Goal: Task Accomplishment & Management: Complete application form

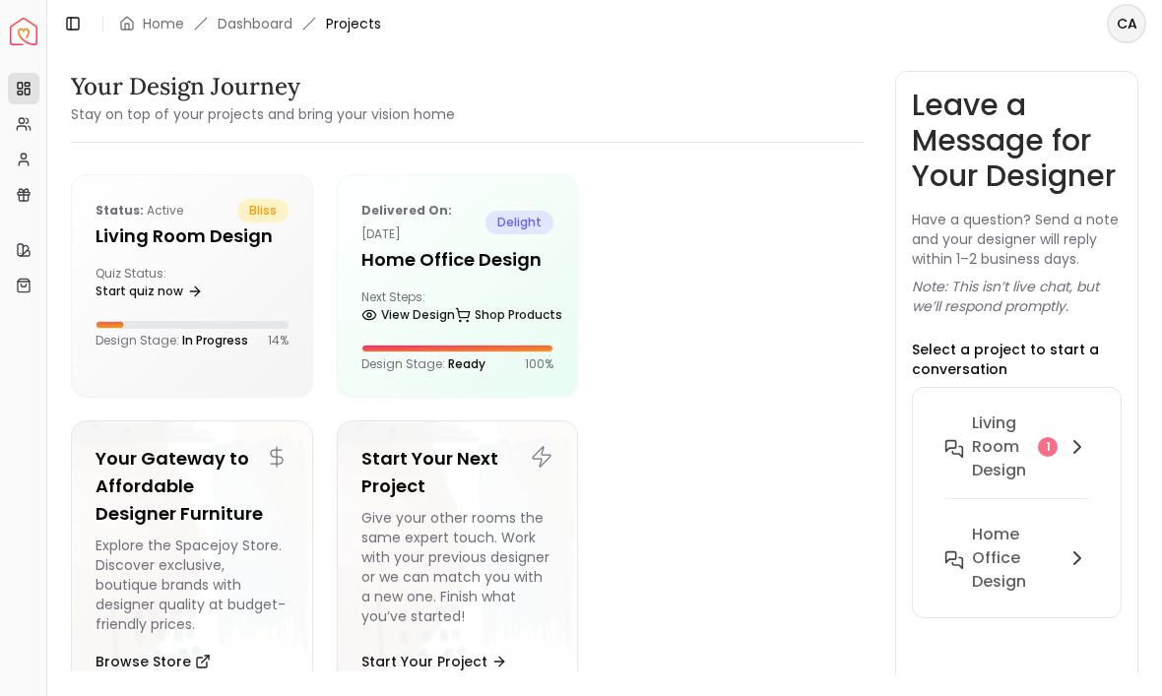
click at [1008, 457] on h6 "Living Room design" at bounding box center [1001, 447] width 58 height 71
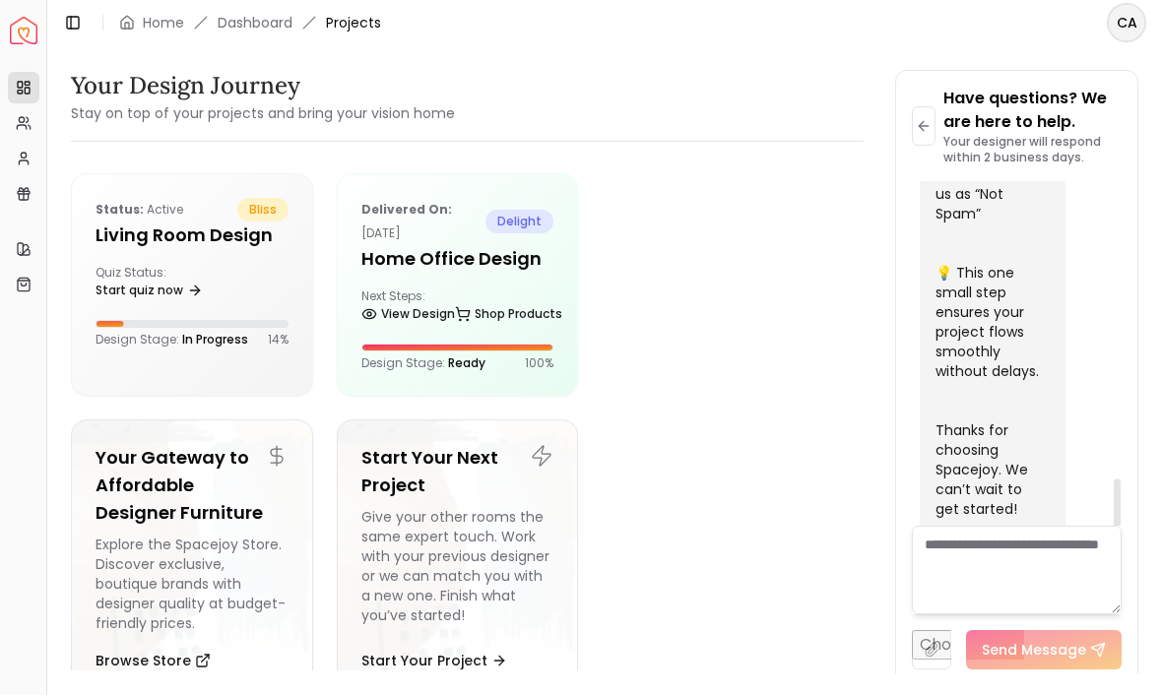
scroll to position [44, 0]
click at [133, 278] on link "Start quiz now" at bounding box center [148, 292] width 107 height 28
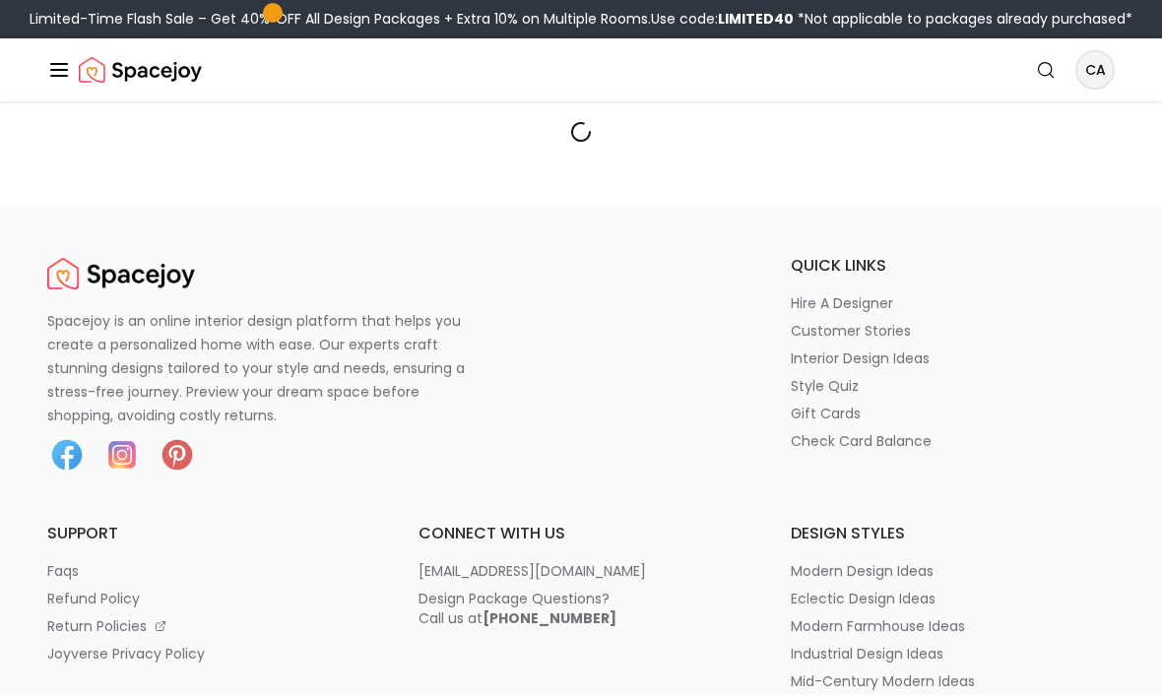
scroll to position [45, 0]
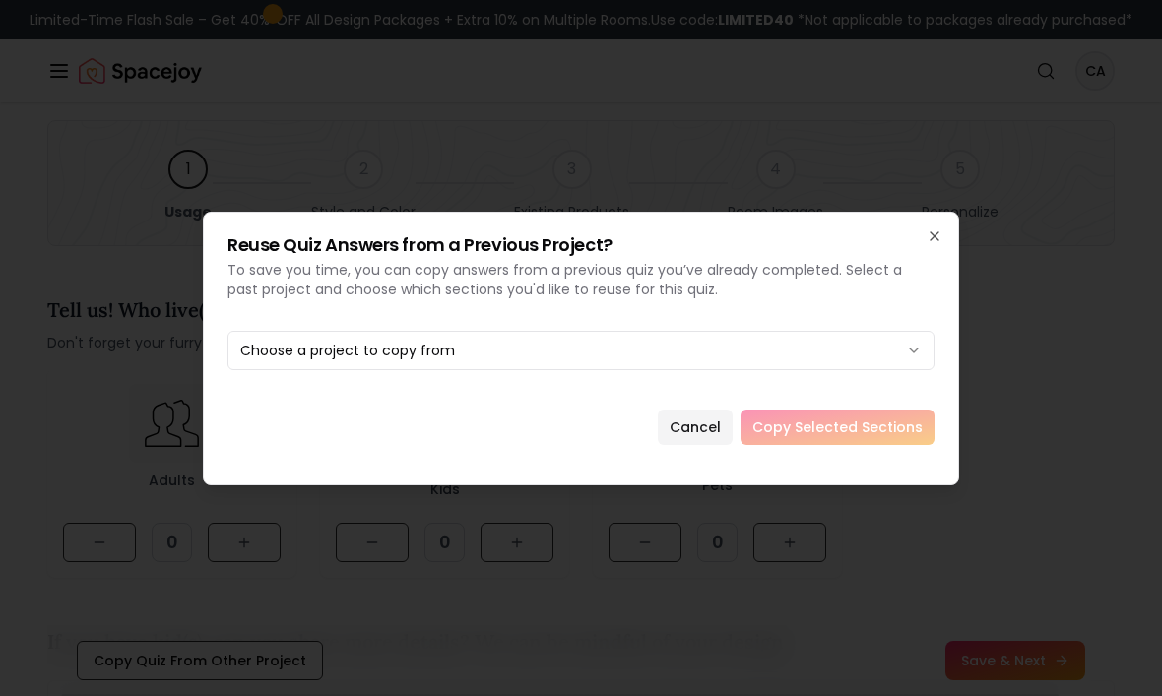
click at [702, 427] on button "Cancel" at bounding box center [695, 427] width 75 height 35
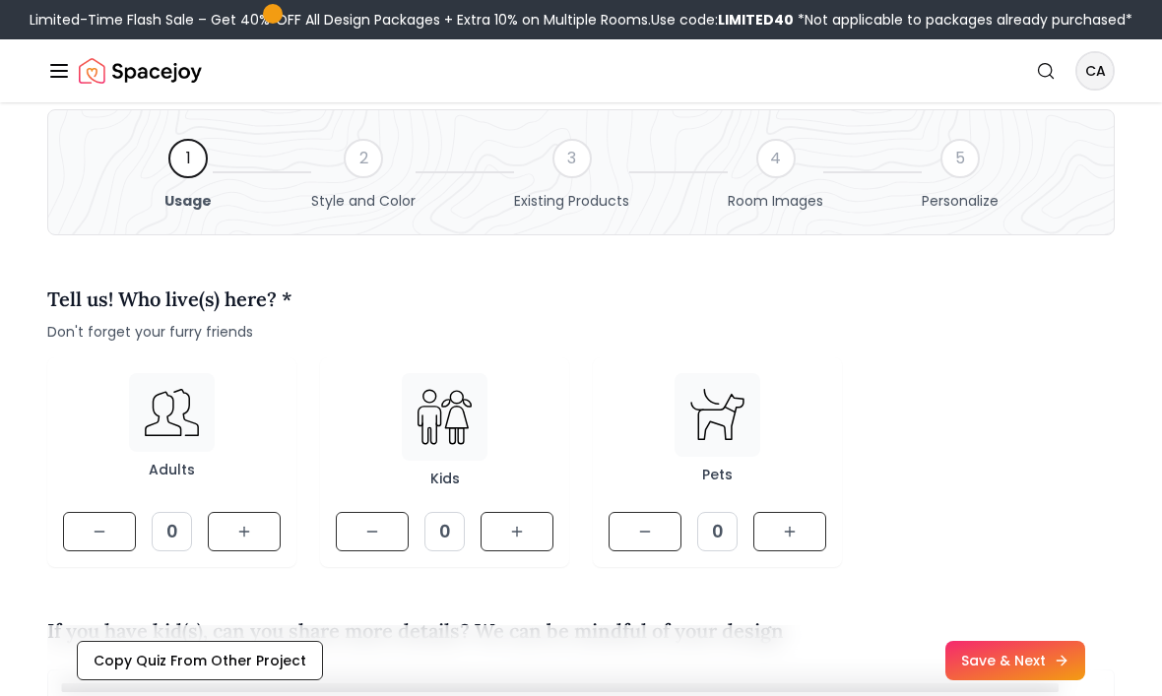
scroll to position [60, 0]
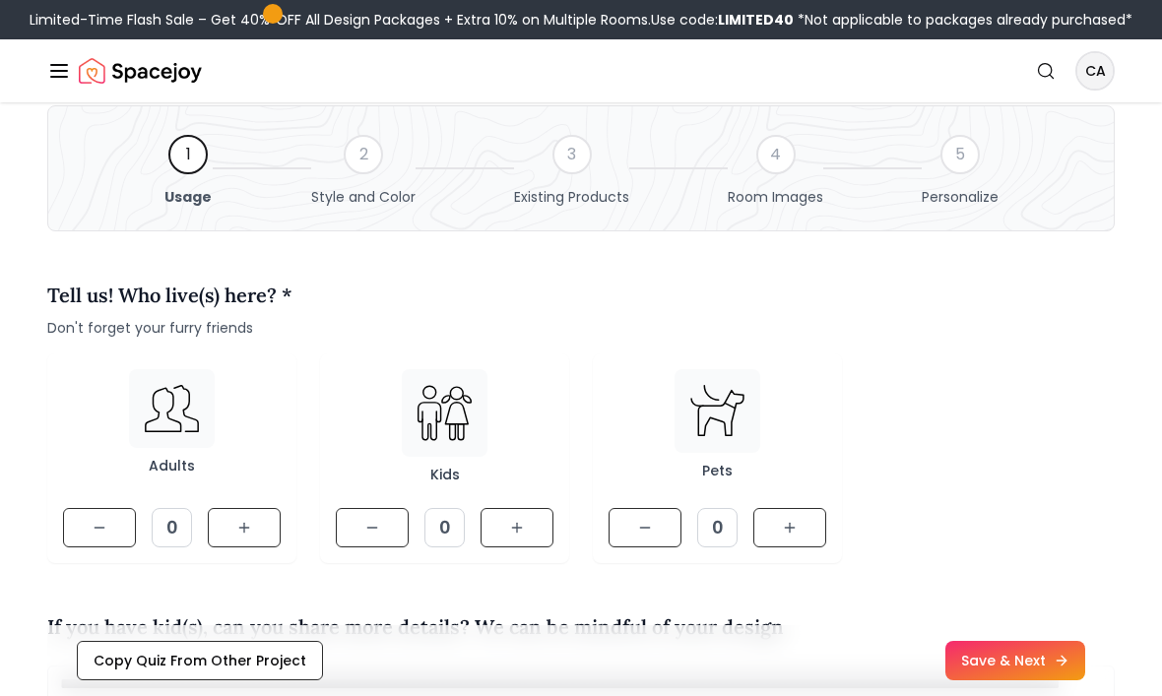
click at [248, 532] on icon at bounding box center [244, 528] width 16 height 16
click at [251, 529] on icon at bounding box center [244, 528] width 16 height 16
click at [795, 528] on icon at bounding box center [790, 528] width 16 height 16
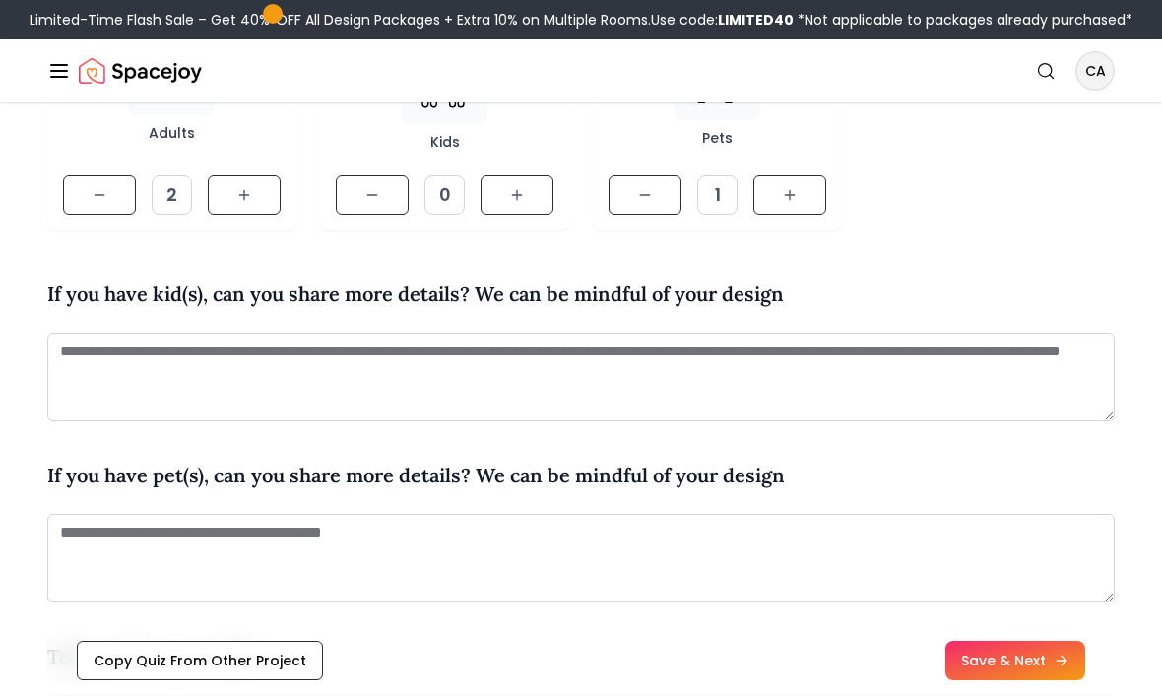
scroll to position [393, 0]
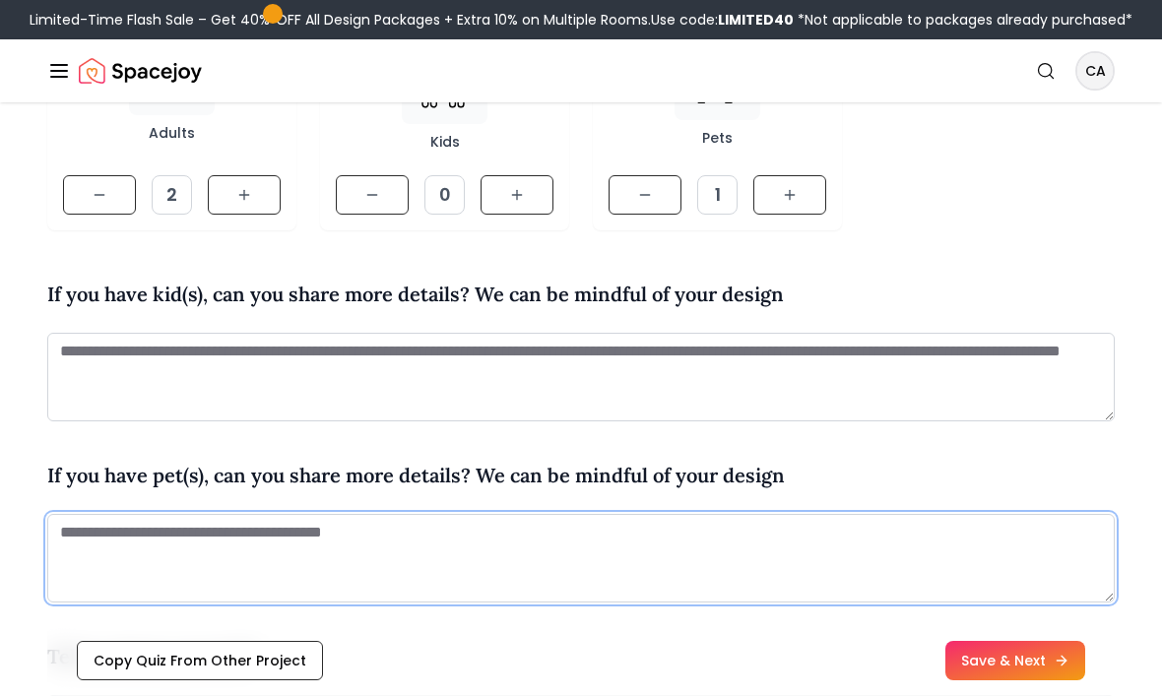
click at [341, 534] on textarea at bounding box center [580, 558] width 1067 height 89
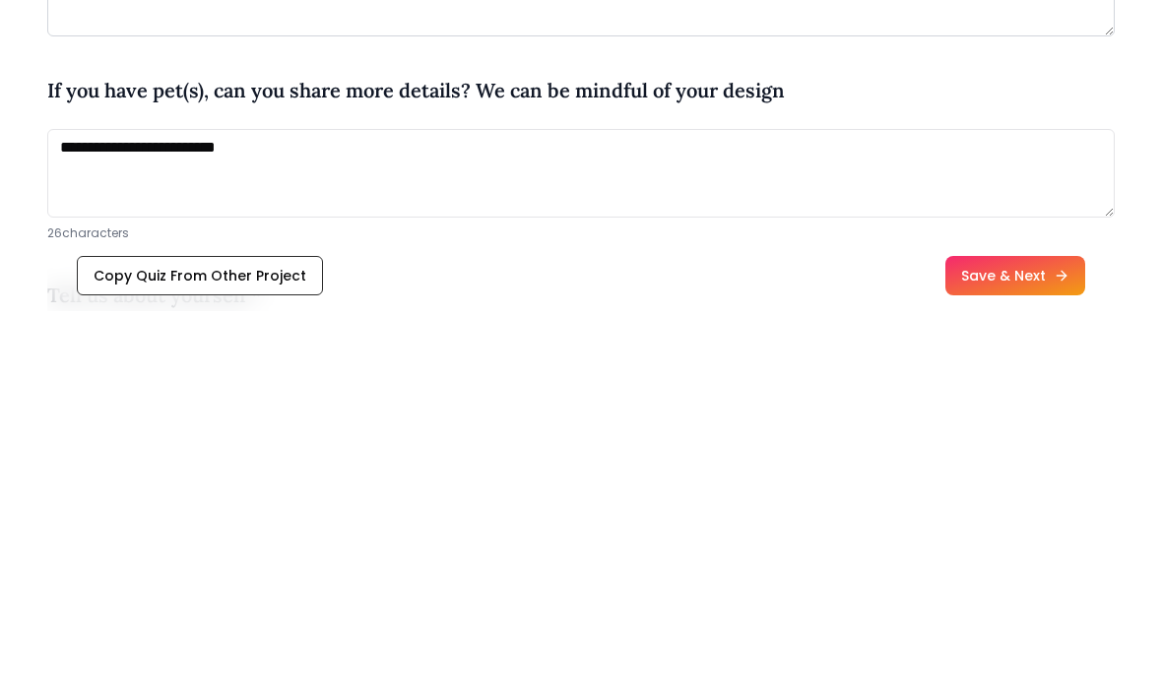
scroll to position [778, 0]
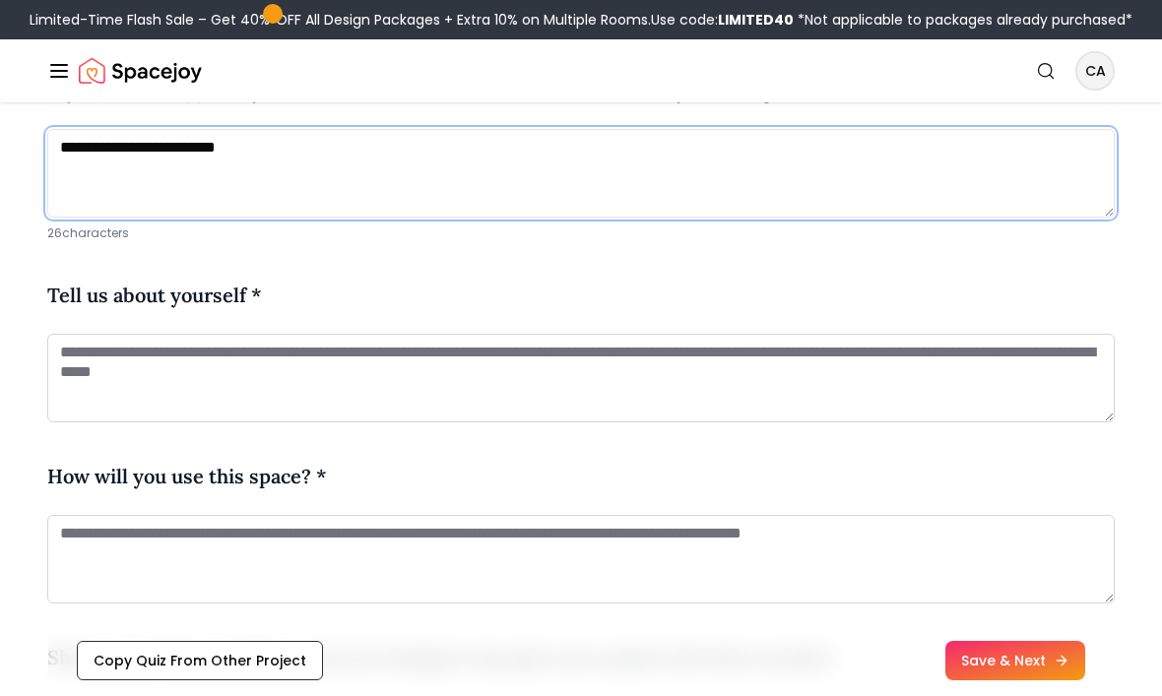
type textarea "**********"
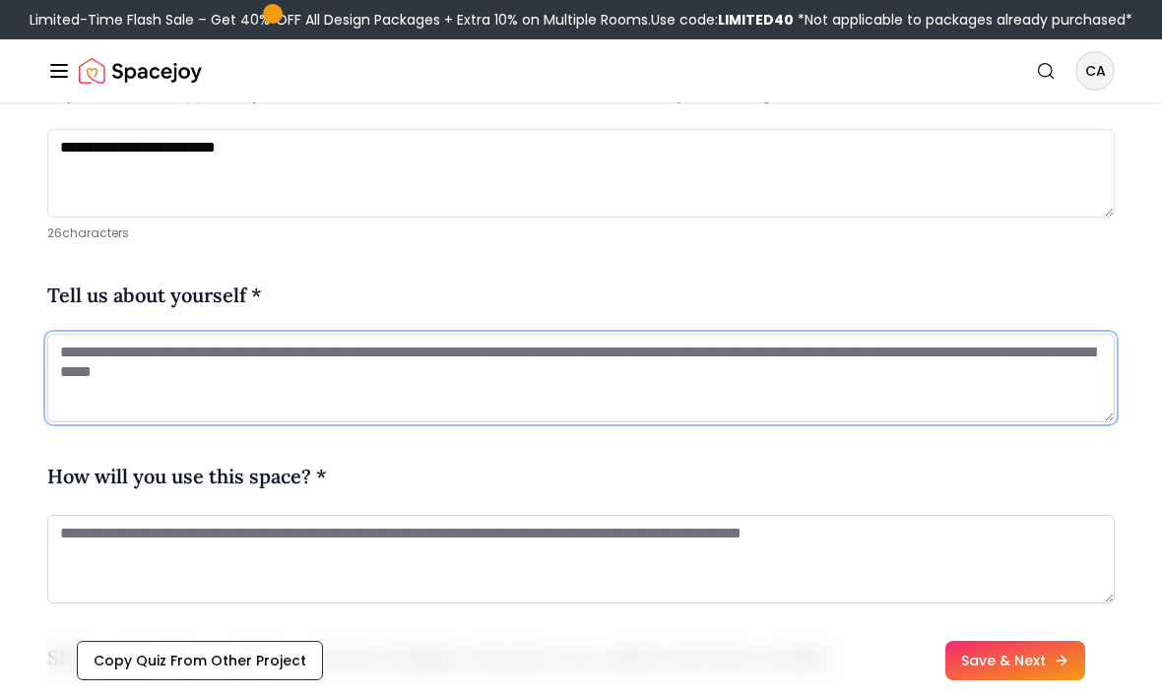
click at [89, 366] on textarea at bounding box center [580, 378] width 1067 height 89
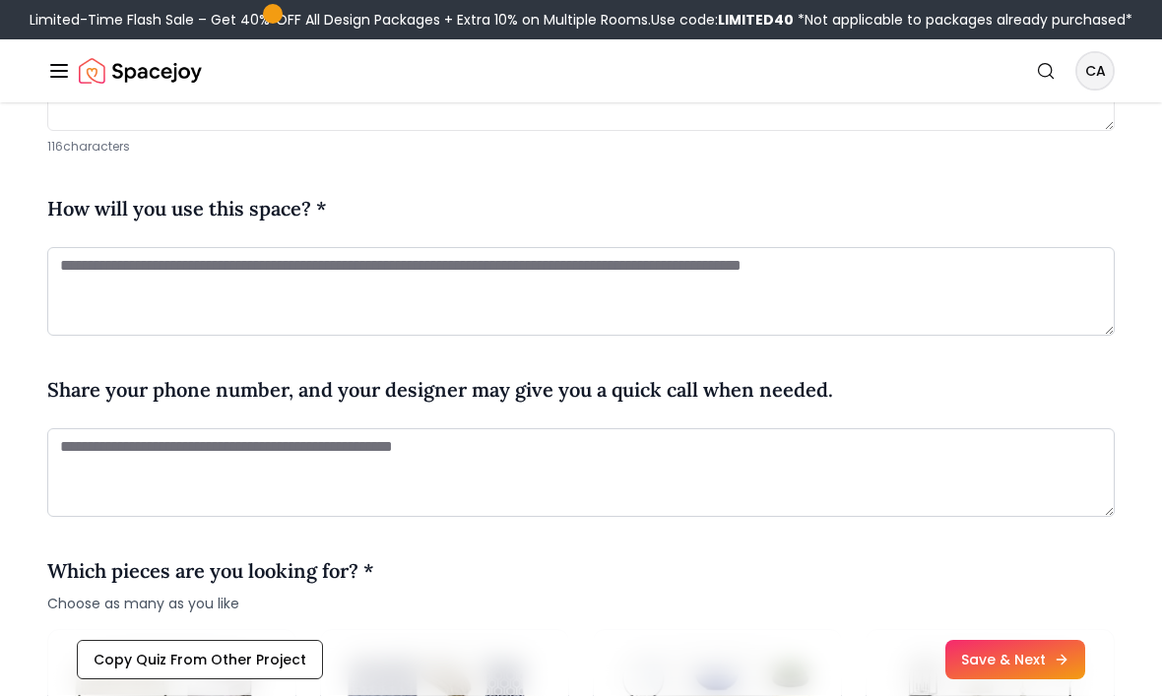
scroll to position [1069, 0]
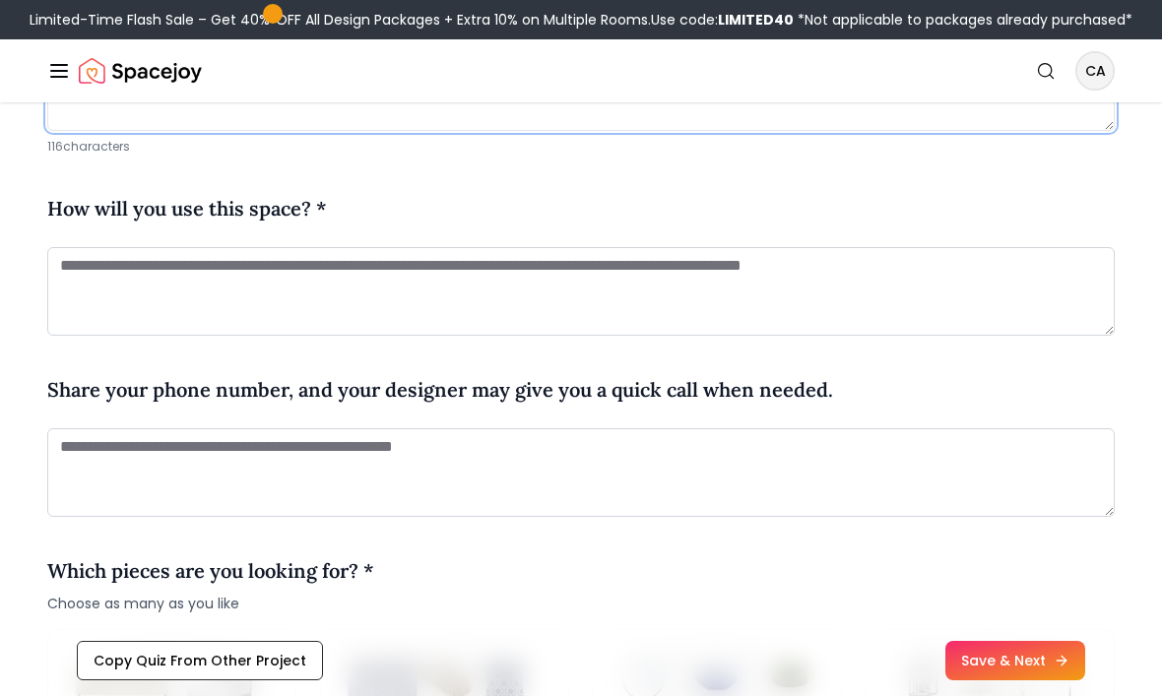
type textarea "**********"
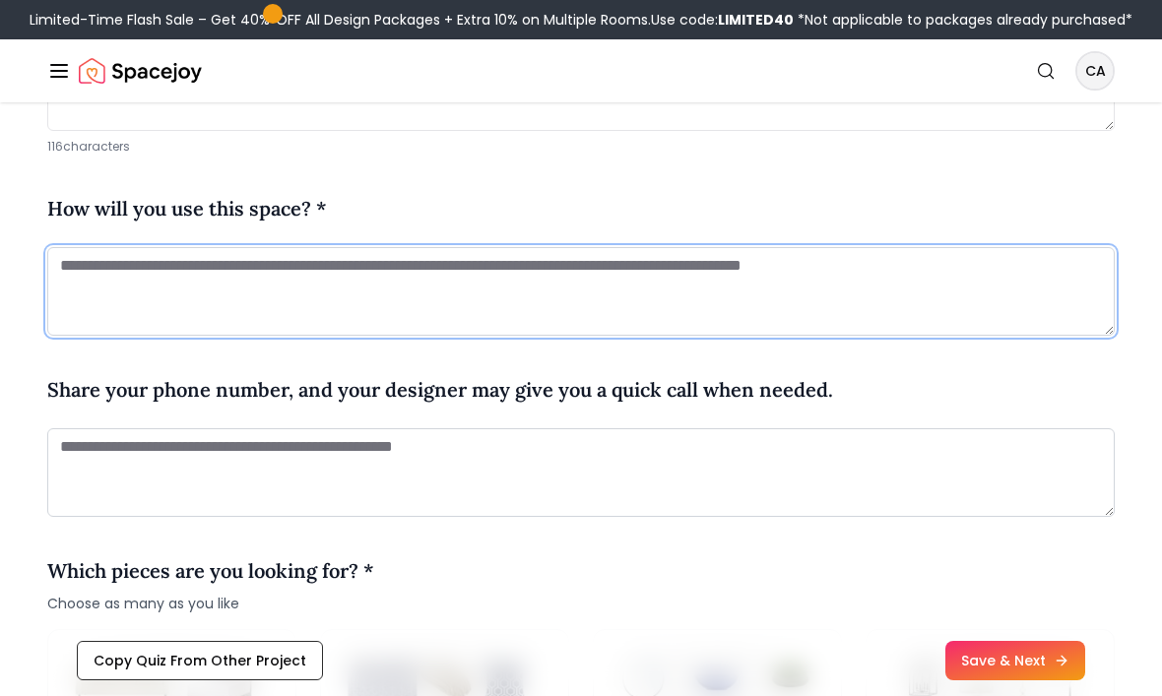
click at [89, 261] on textarea at bounding box center [580, 291] width 1067 height 89
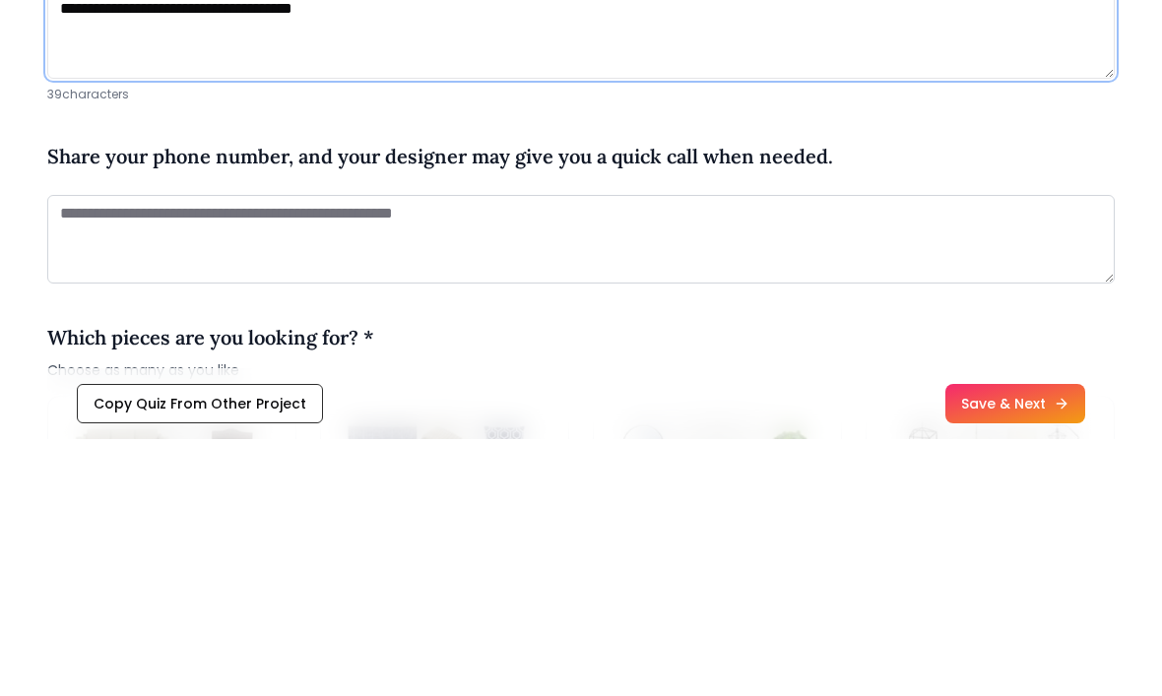
type textarea "**********"
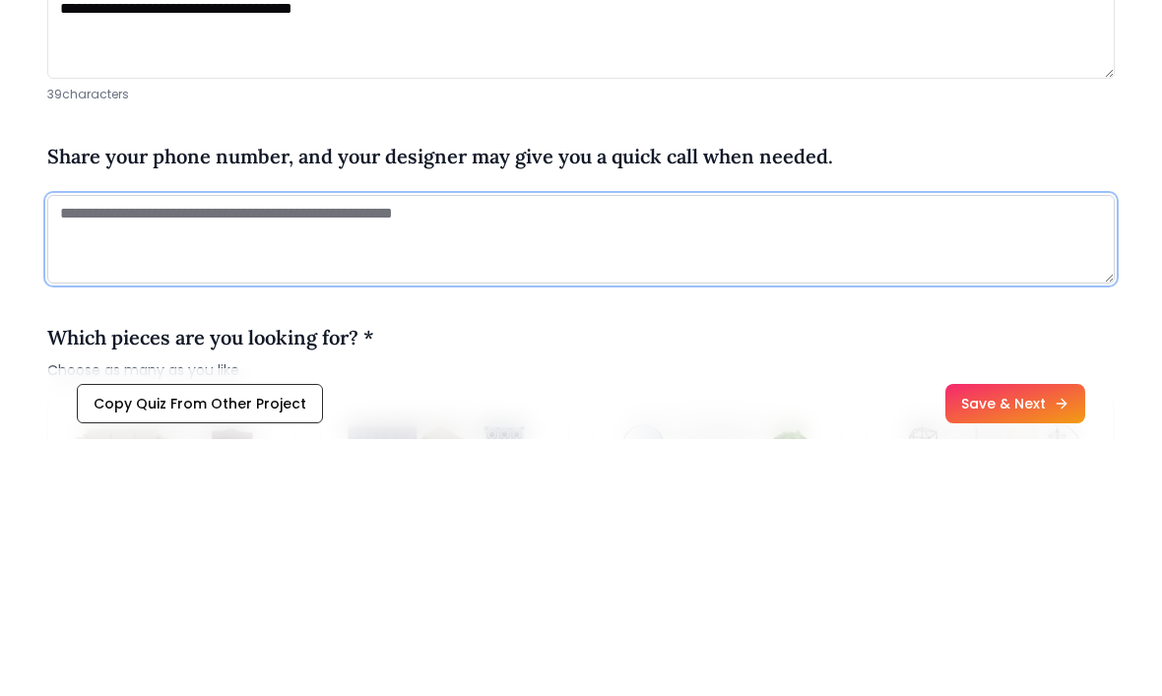
click at [91, 452] on textarea at bounding box center [580, 496] width 1067 height 89
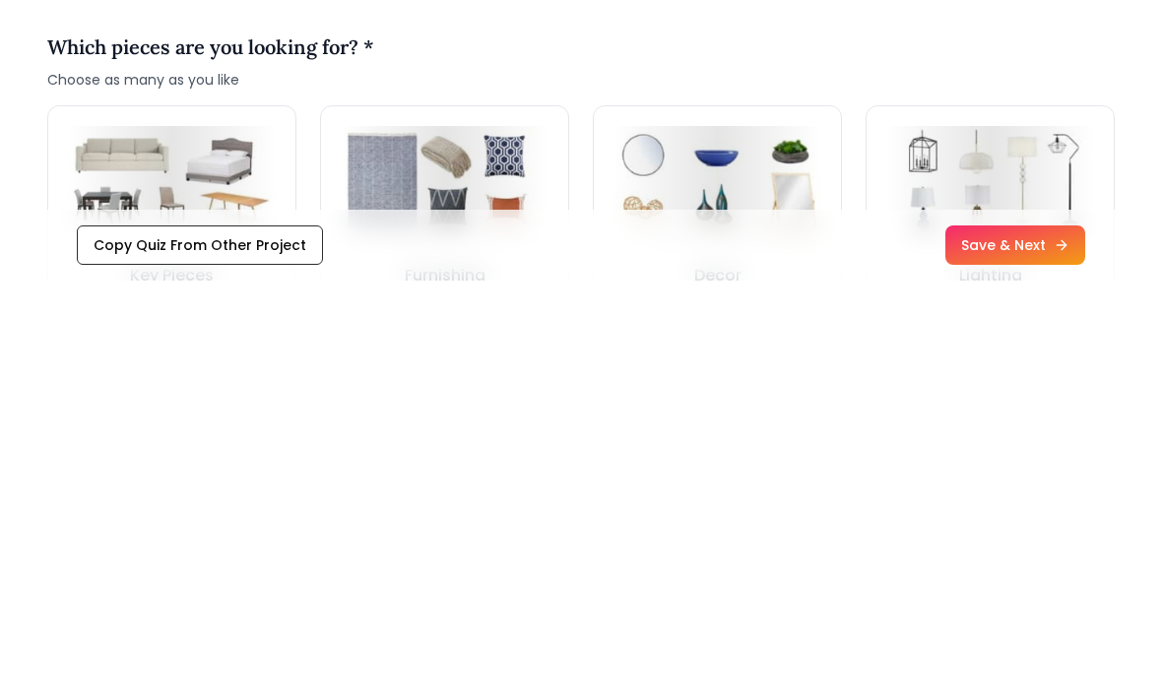
scroll to position [1640, 0]
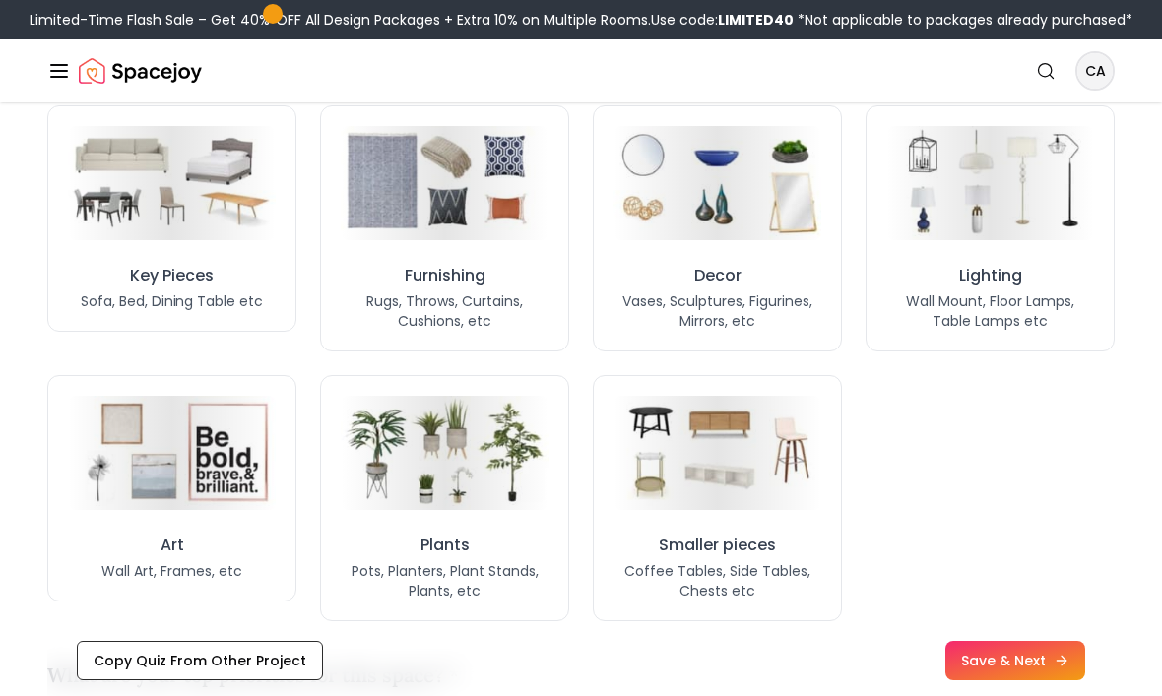
type textarea "**********"
click at [152, 222] on img at bounding box center [172, 183] width 208 height 114
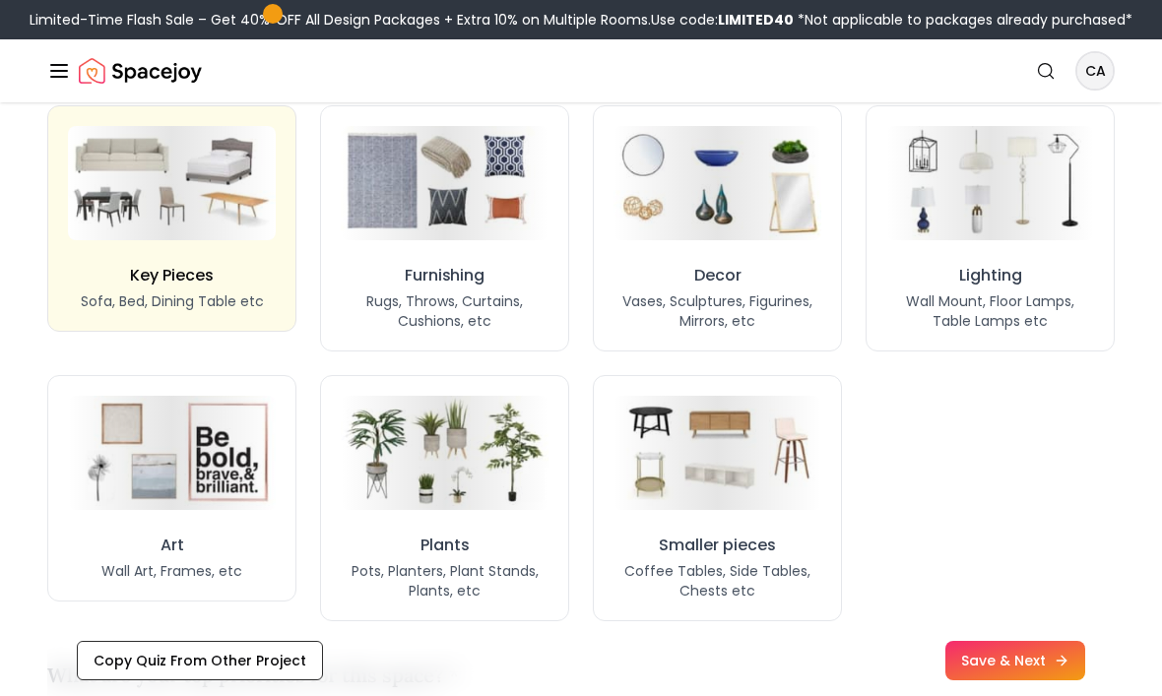
click at [393, 284] on div "Furnishing Rugs, Throws, Curtains, Cushions, etc" at bounding box center [445, 297] width 208 height 67
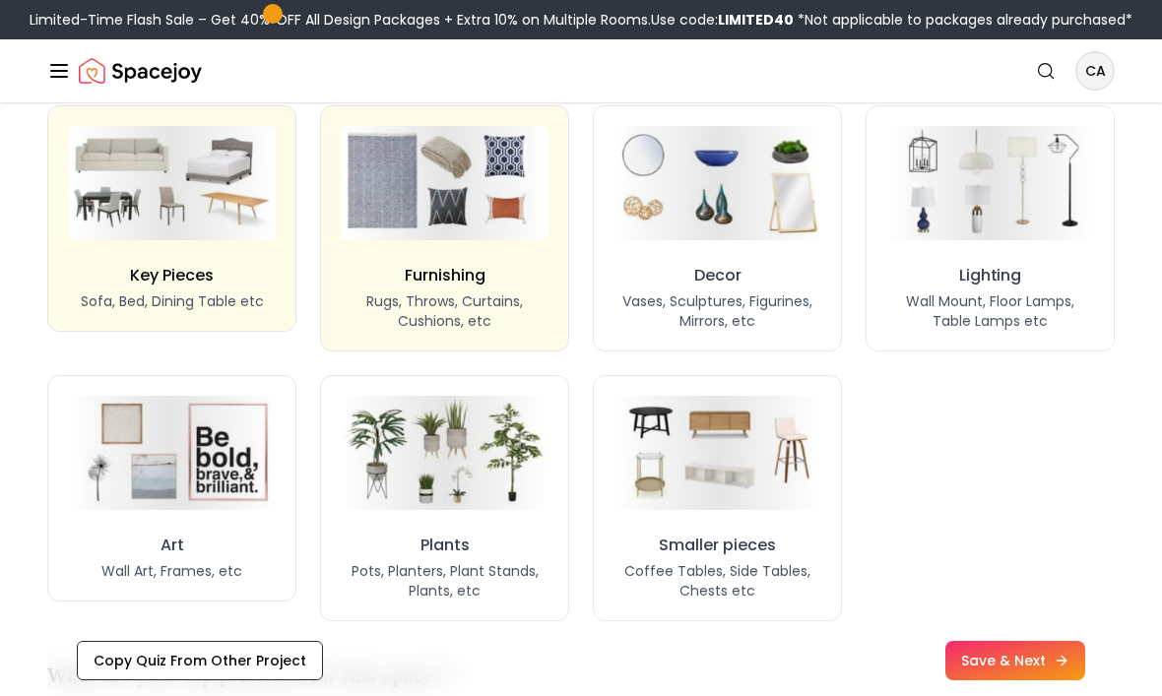
click at [985, 306] on p "Wall Mount, Floor Lamps, Table Lamps etc" at bounding box center [990, 310] width 208 height 39
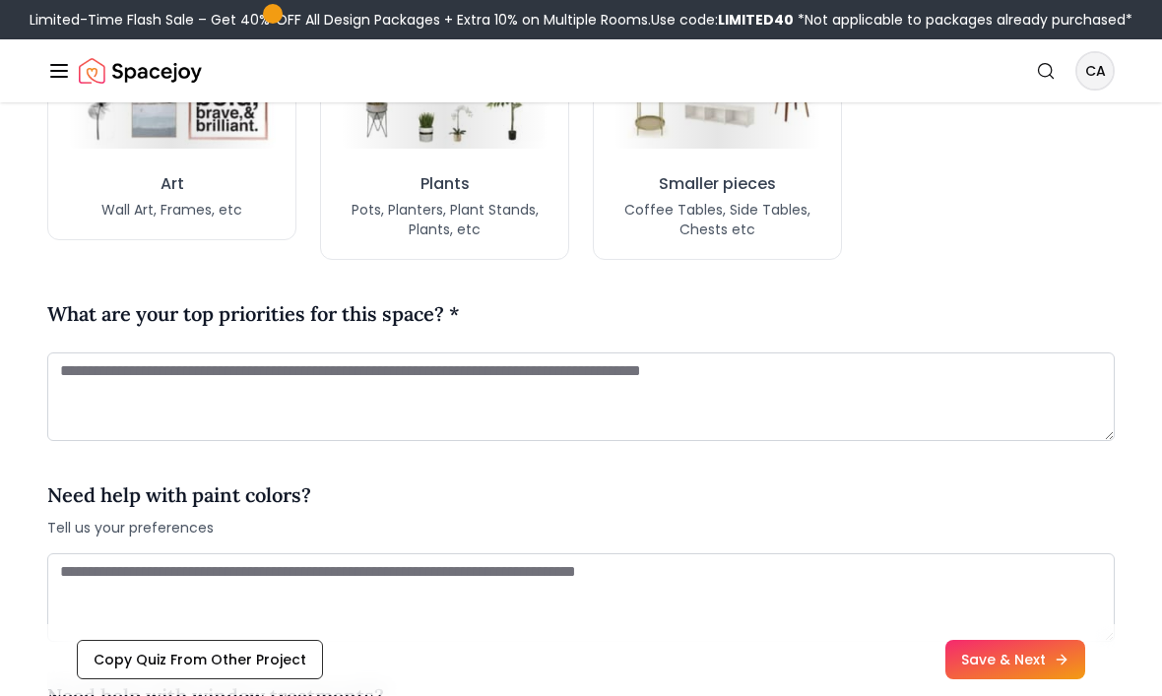
scroll to position [2001, 0]
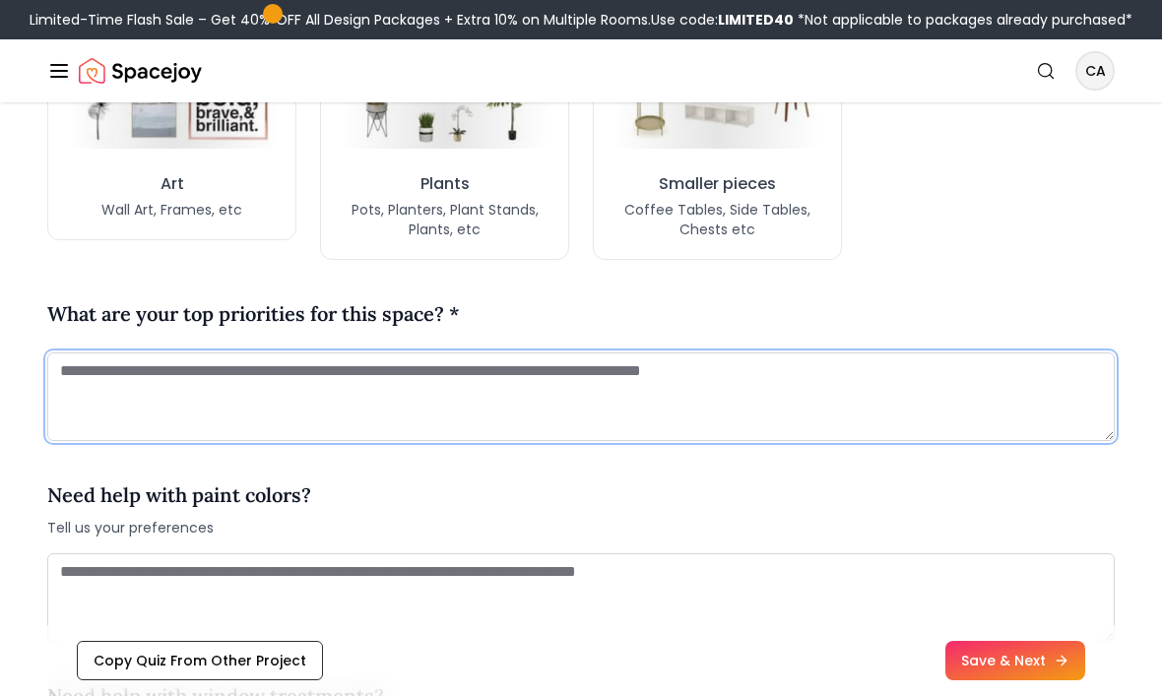
click at [181, 376] on textarea at bounding box center [580, 396] width 1067 height 89
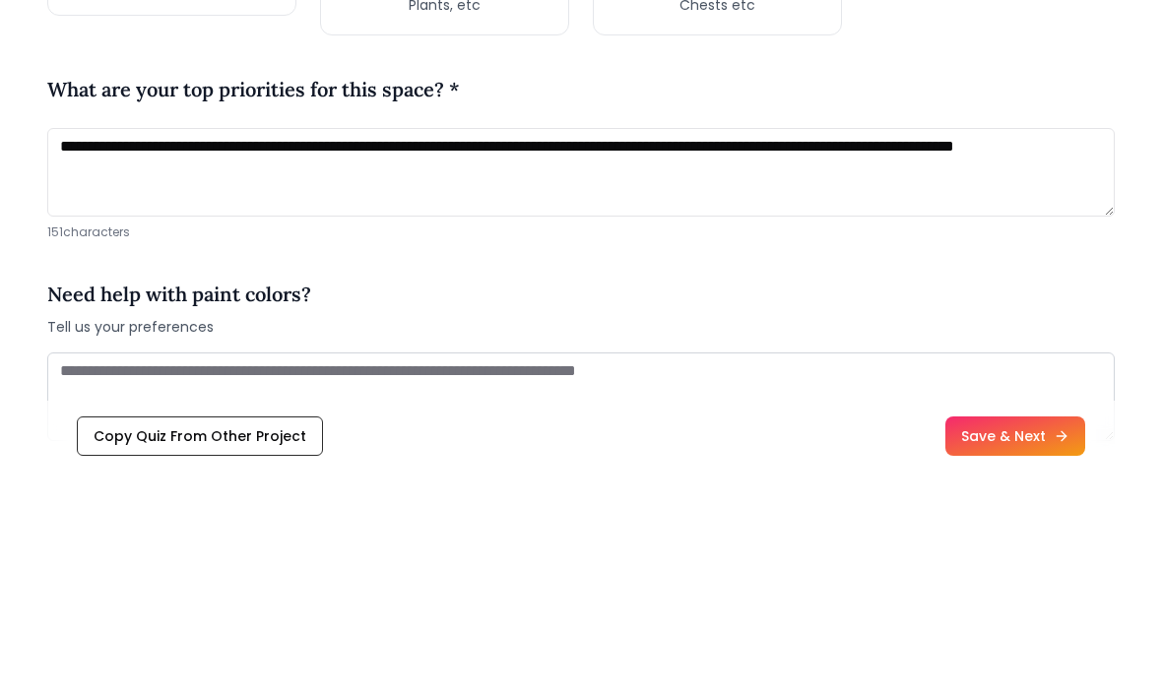
scroll to position [2226, 0]
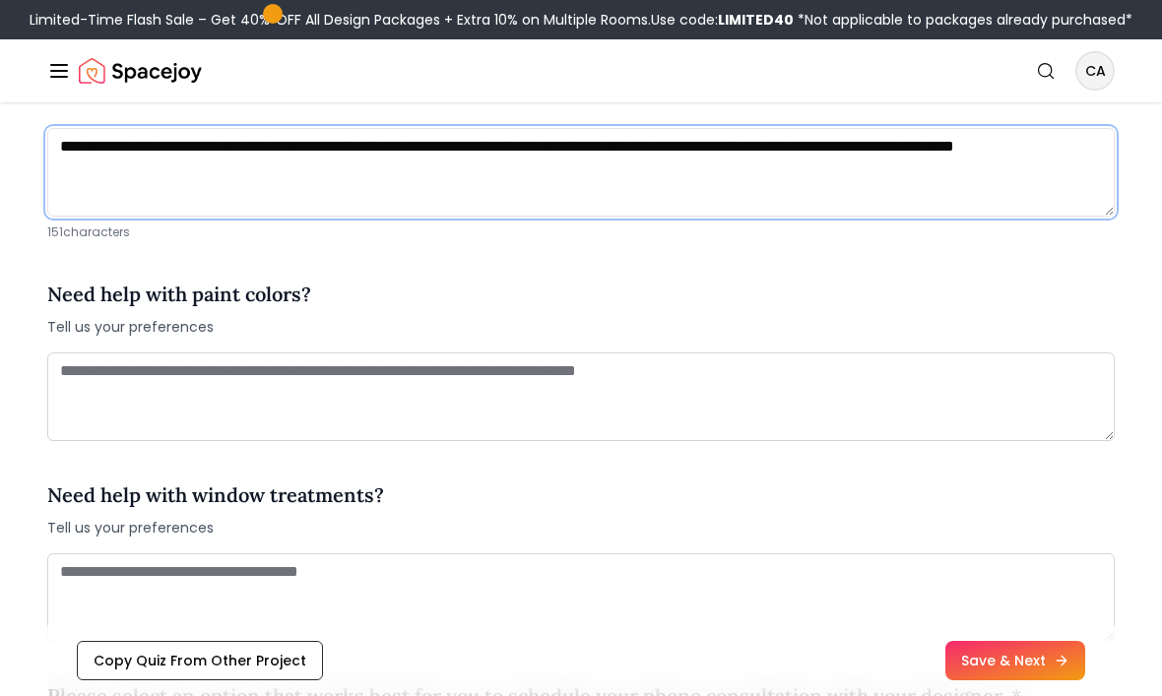
type textarea "**********"
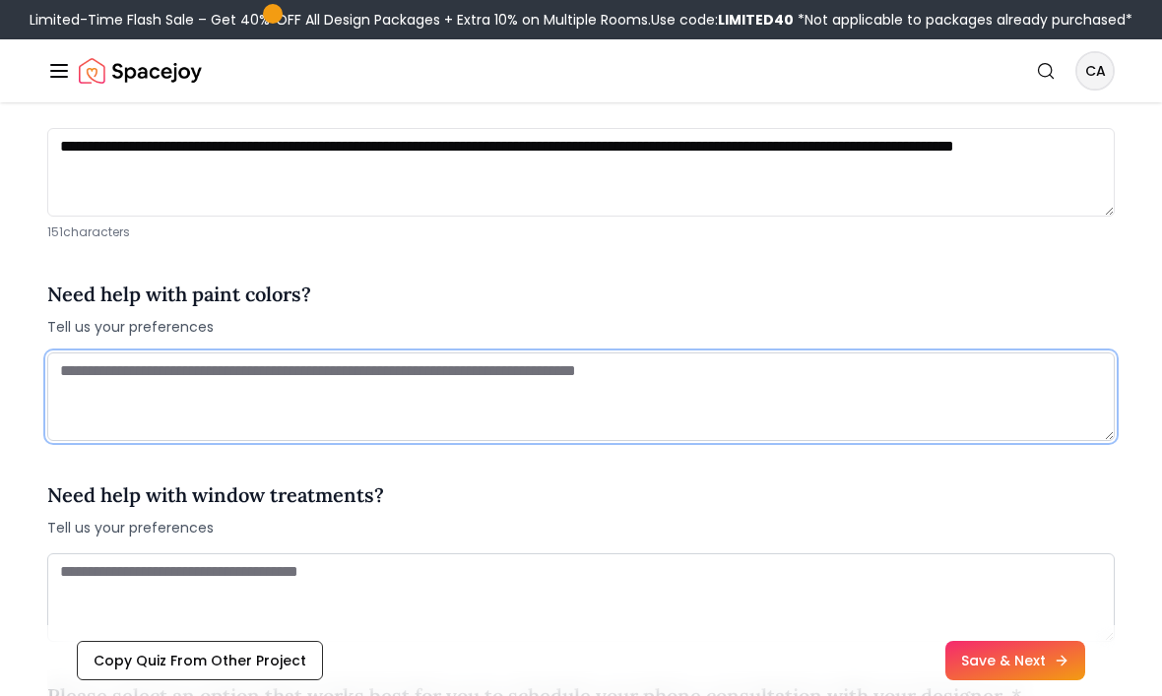
click at [121, 389] on textarea at bounding box center [580, 396] width 1067 height 89
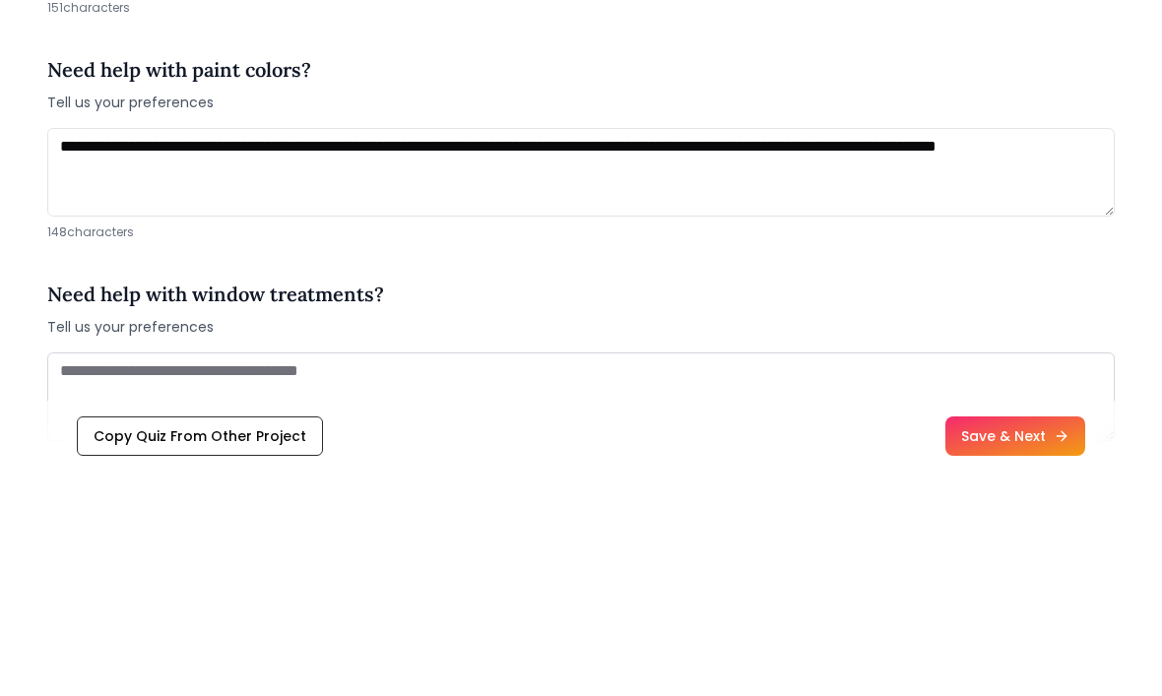
scroll to position [2450, 0]
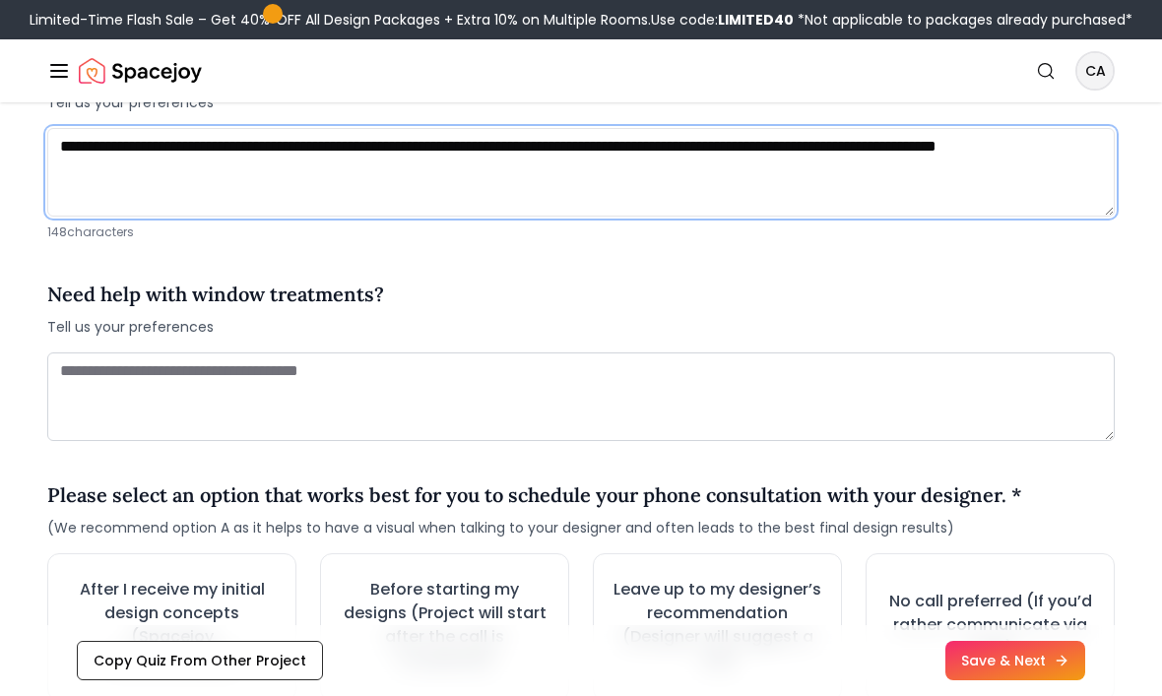
type textarea "**********"
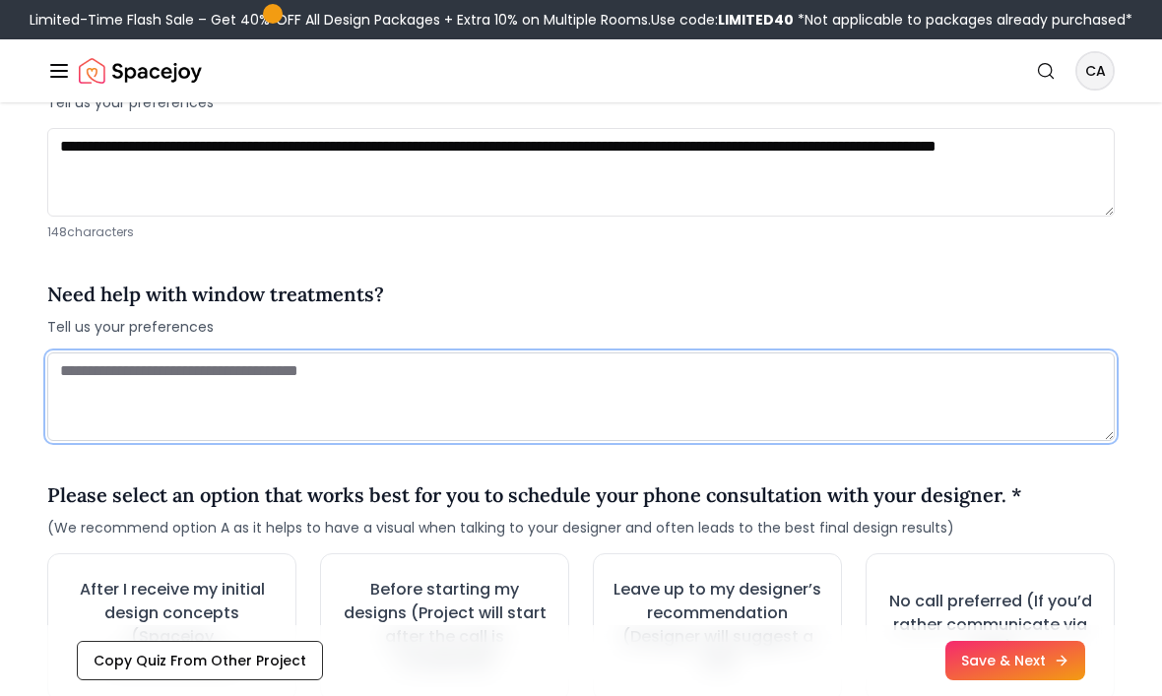
click at [71, 358] on textarea at bounding box center [580, 396] width 1067 height 89
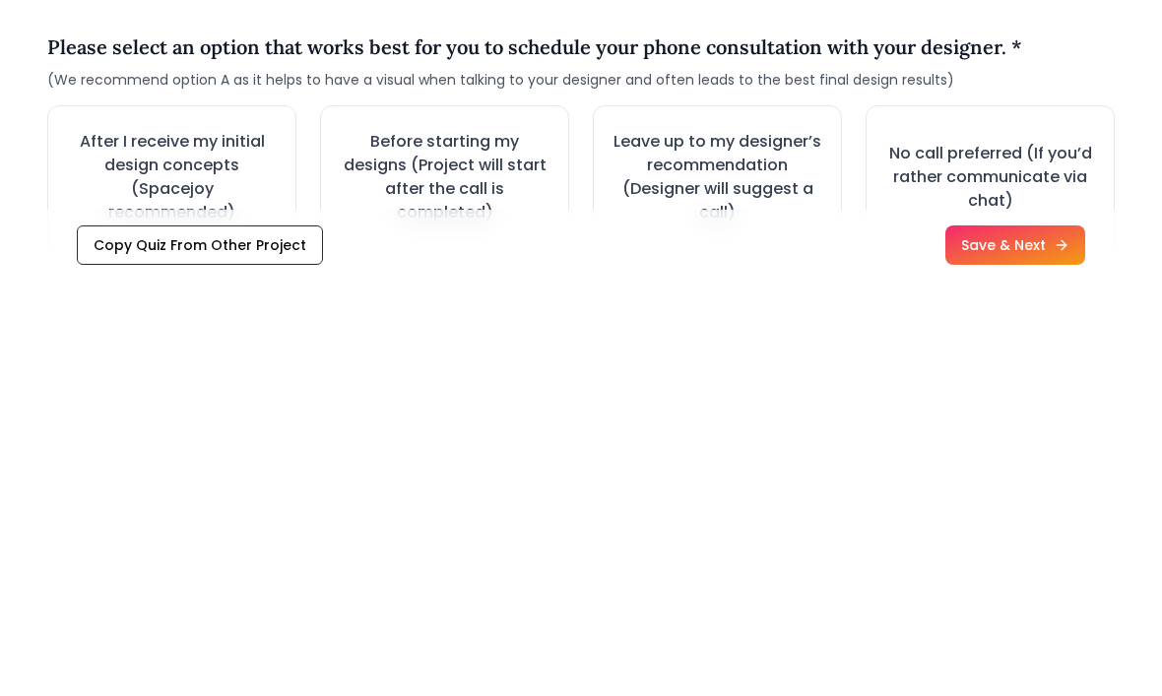
scroll to position [2516, 0]
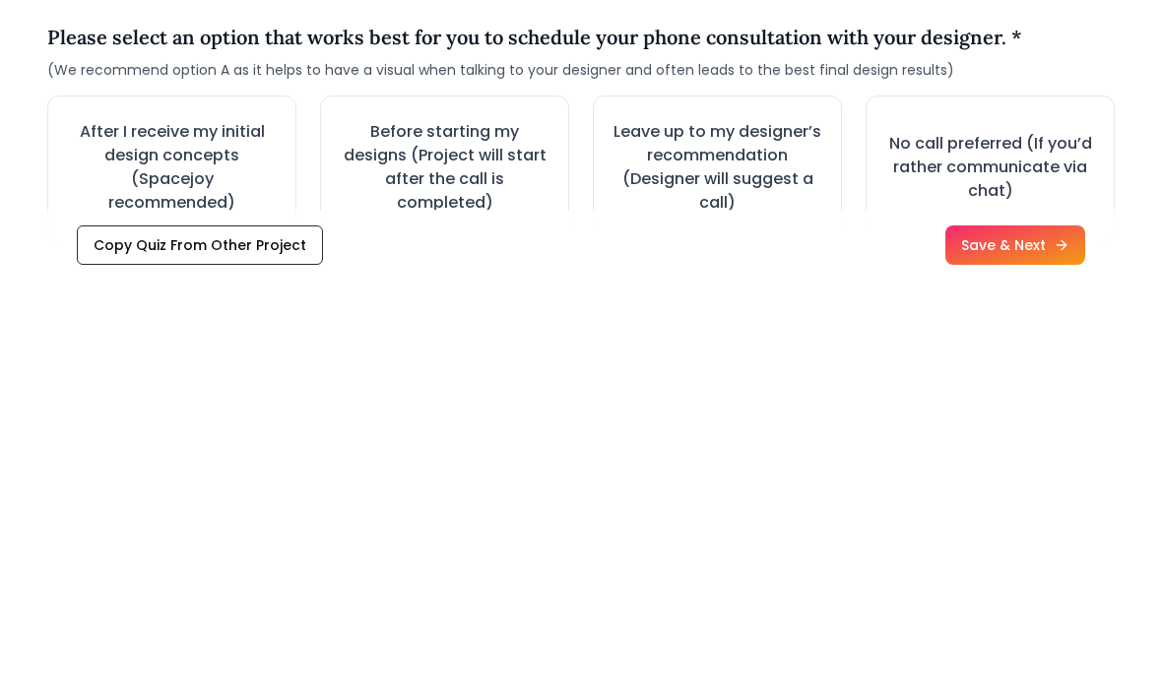
type textarea "**********"
click at [109, 536] on h3 "After I receive my initial design concepts (Spacejoy recommended)" at bounding box center [172, 583] width 208 height 95
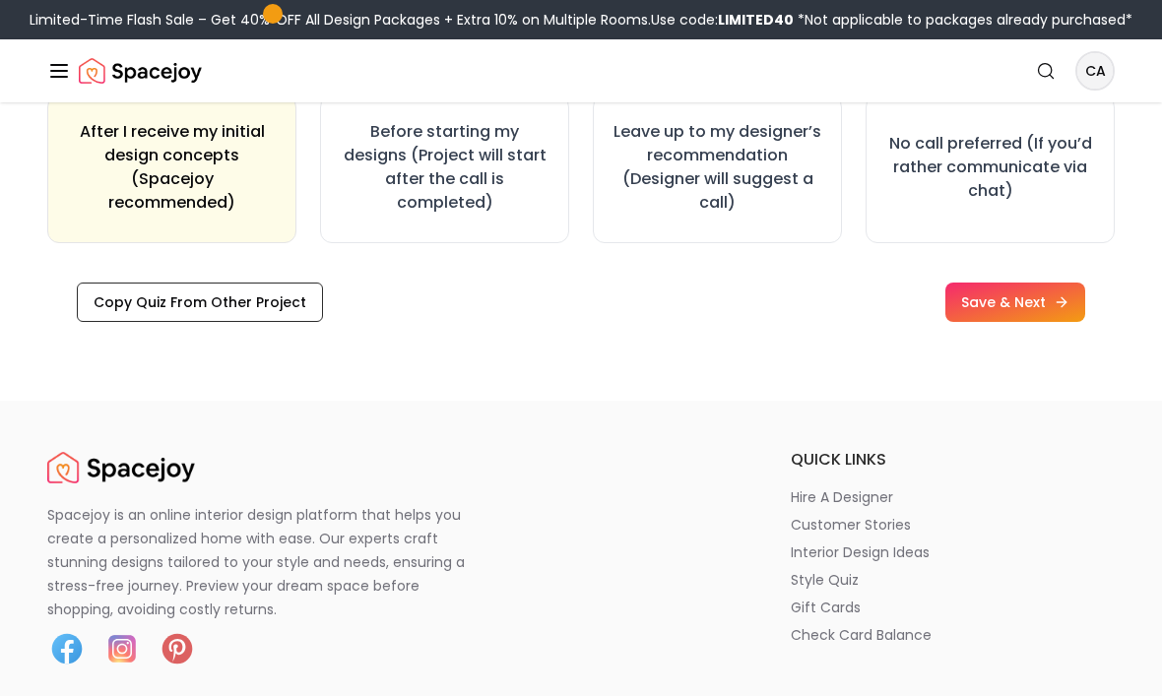
click at [1027, 305] on button "Save & Next" at bounding box center [1015, 302] width 140 height 39
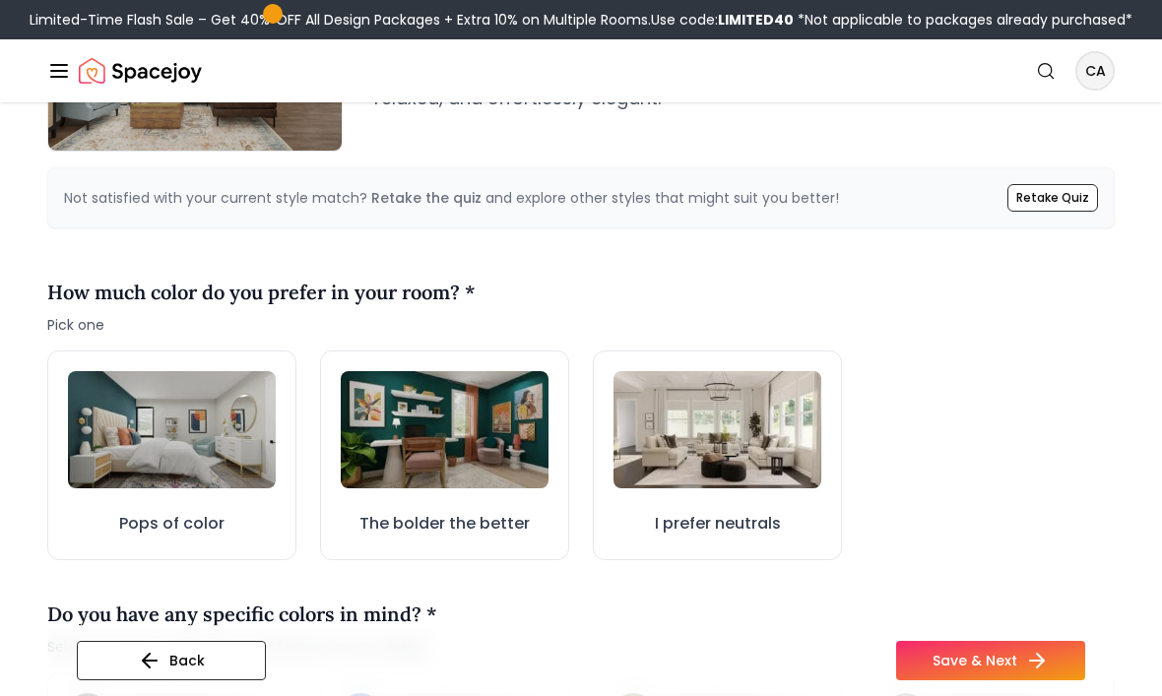
scroll to position [464, 0]
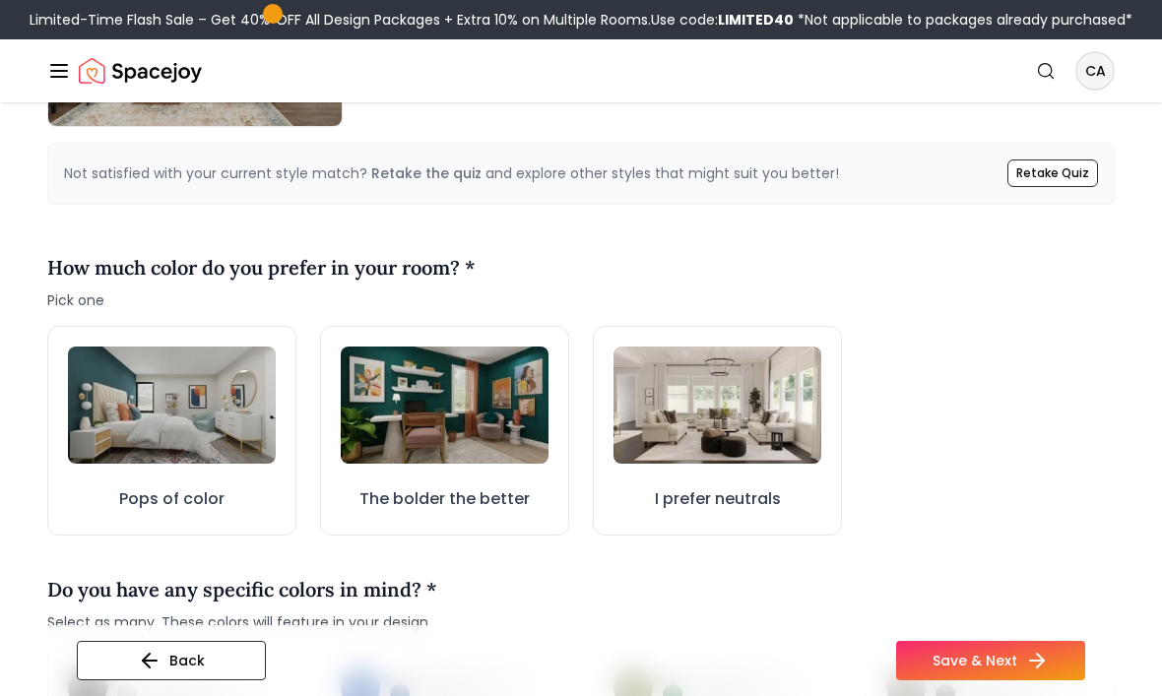
click at [179, 454] on img at bounding box center [172, 405] width 208 height 117
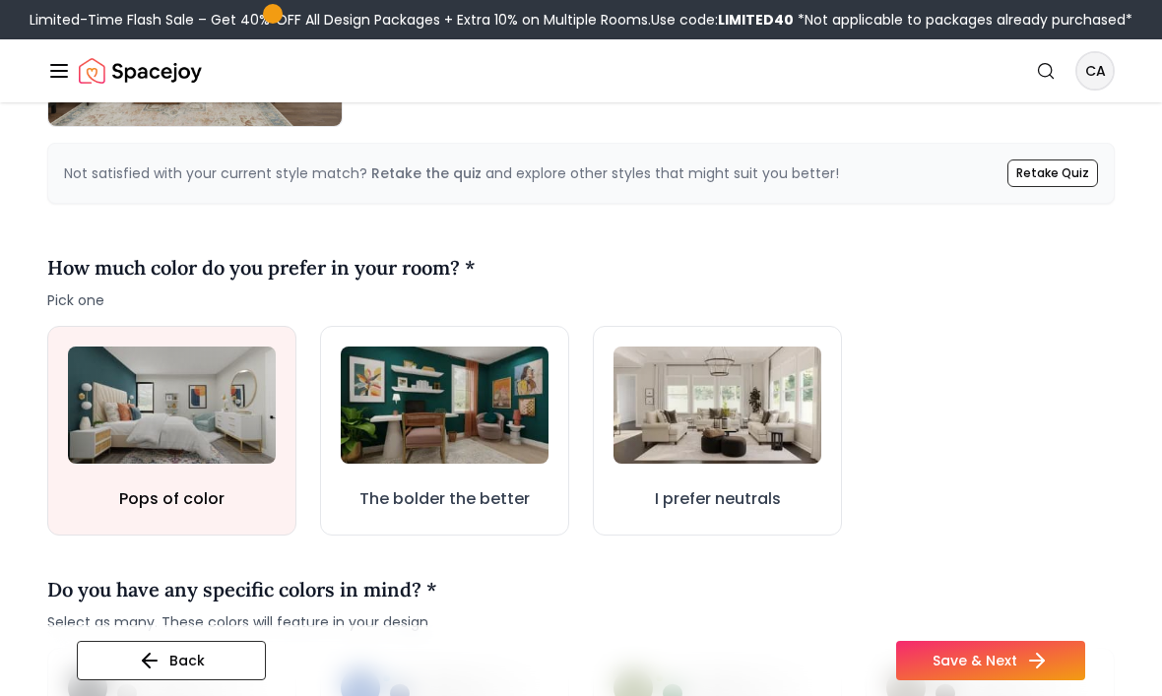
click at [780, 414] on img at bounding box center [717, 405] width 208 height 117
click at [779, 444] on img at bounding box center [717, 405] width 208 height 117
click at [743, 452] on img at bounding box center [717, 406] width 206 height 116
click at [742, 451] on img at bounding box center [717, 405] width 208 height 117
click at [730, 463] on img at bounding box center [717, 405] width 205 height 115
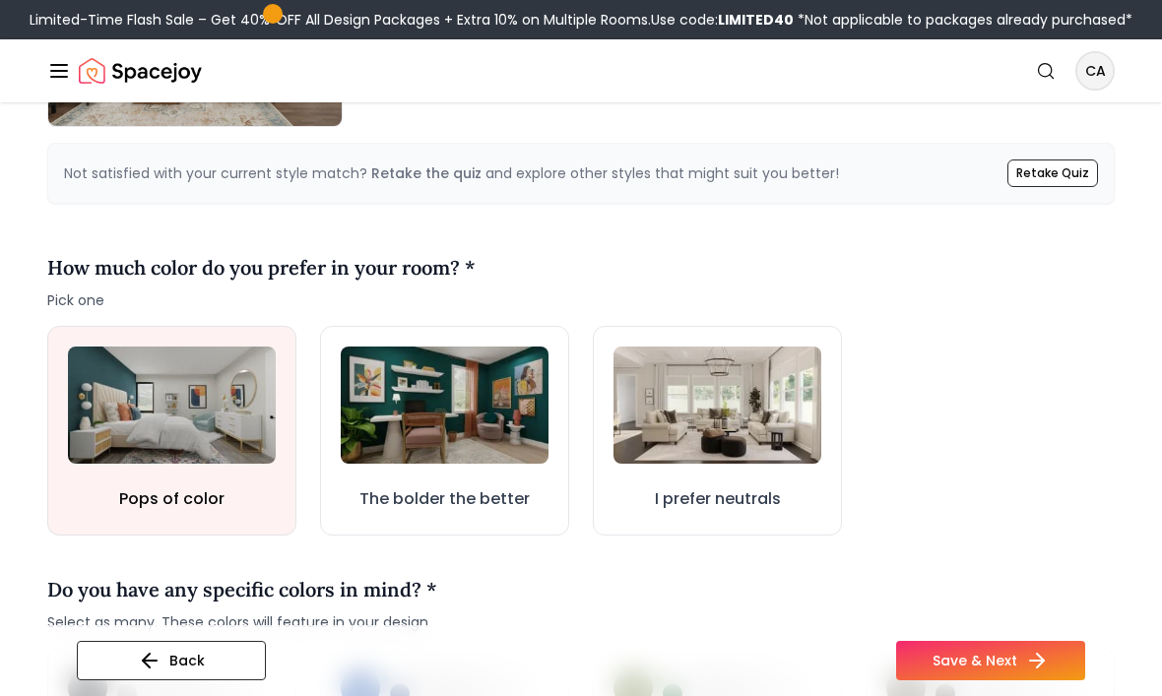
click at [702, 516] on button "I prefer neutrals" at bounding box center [717, 431] width 249 height 210
click at [164, 437] on img at bounding box center [172, 406] width 207 height 116
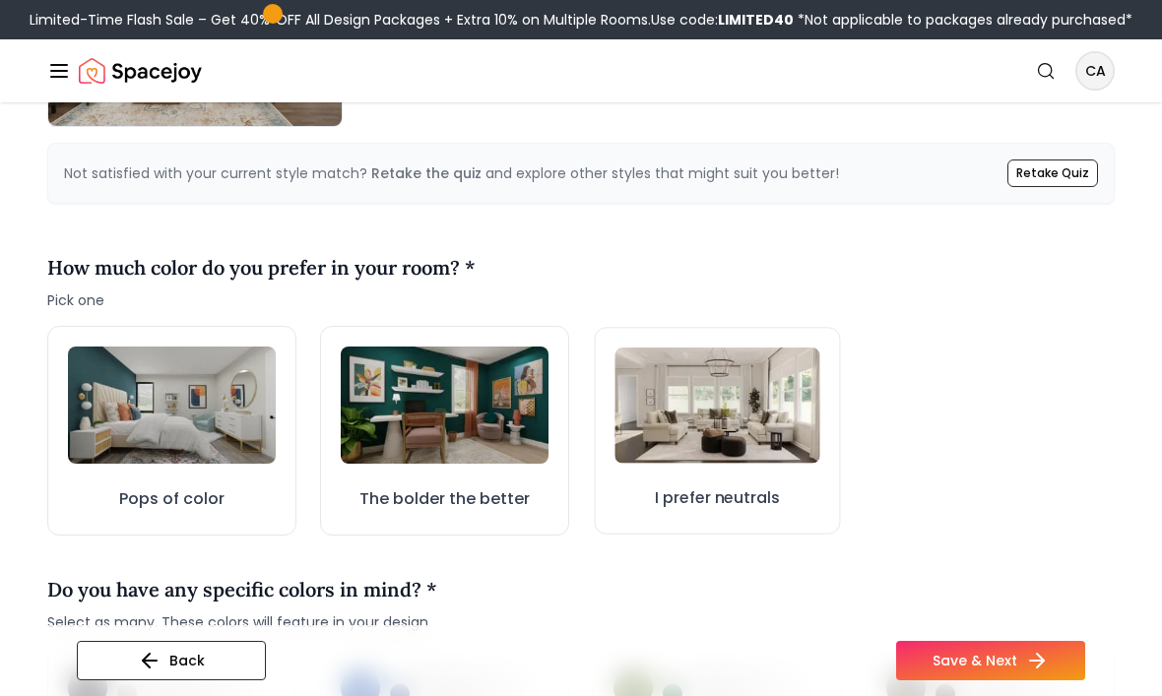
click at [732, 450] on img at bounding box center [716, 405] width 205 height 115
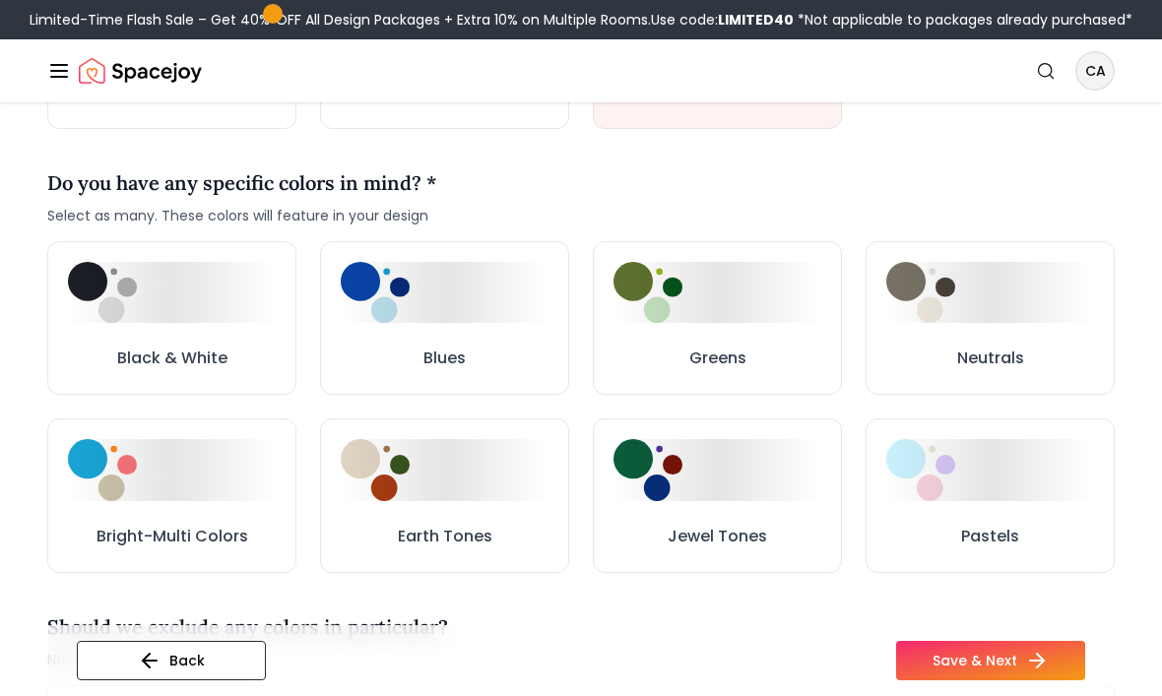
scroll to position [911, 0]
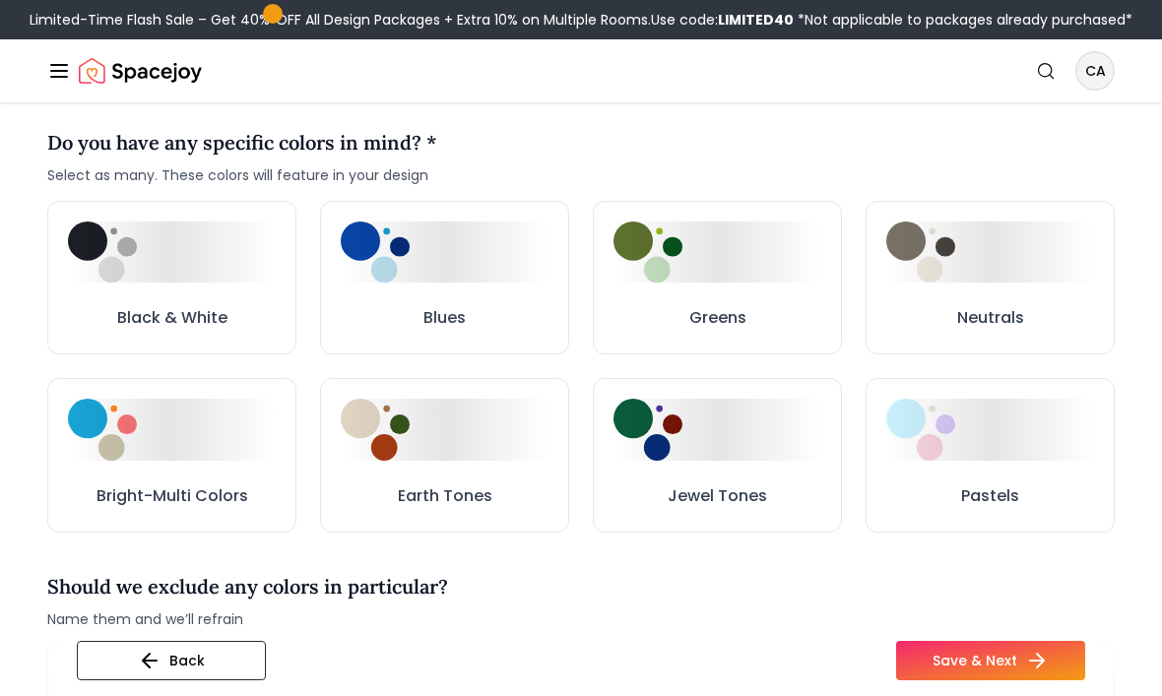
click at [977, 298] on button "Neutrals" at bounding box center [989, 278] width 249 height 155
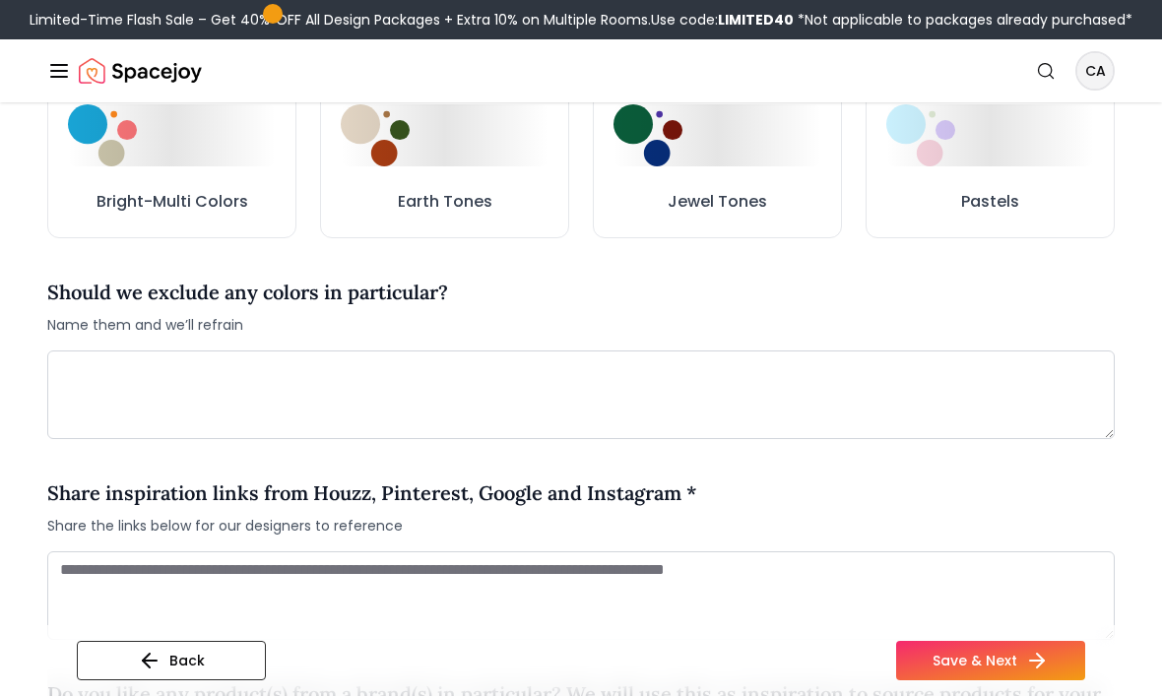
scroll to position [1205, 0]
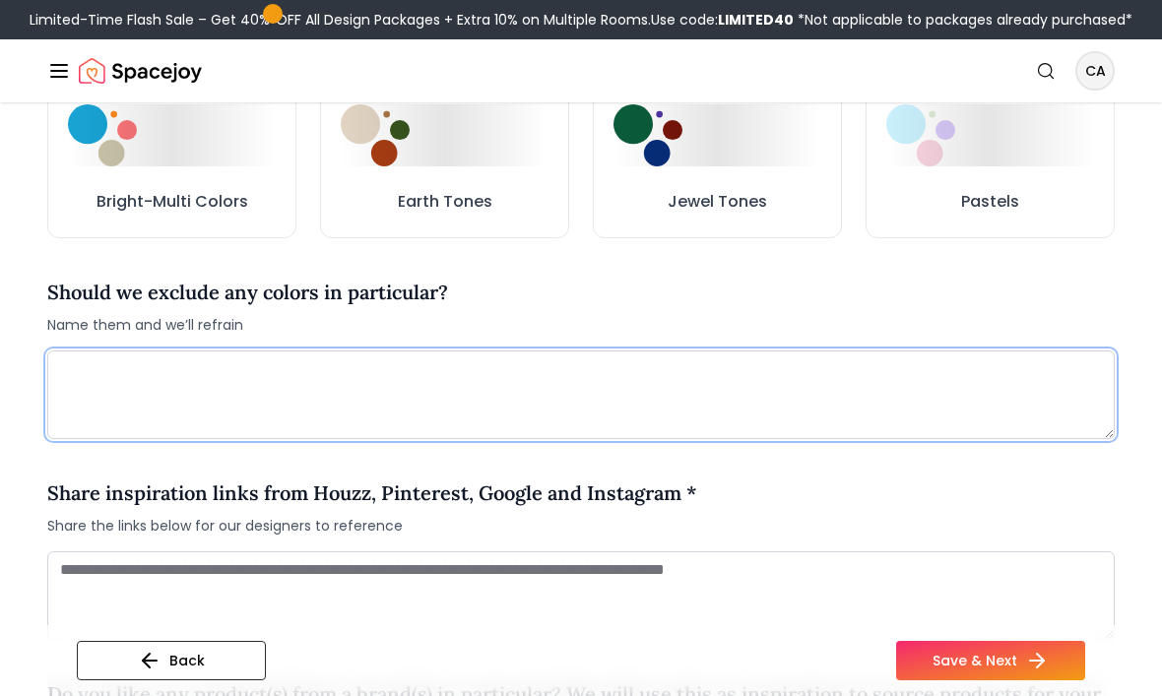
click at [569, 421] on textarea at bounding box center [580, 394] width 1067 height 89
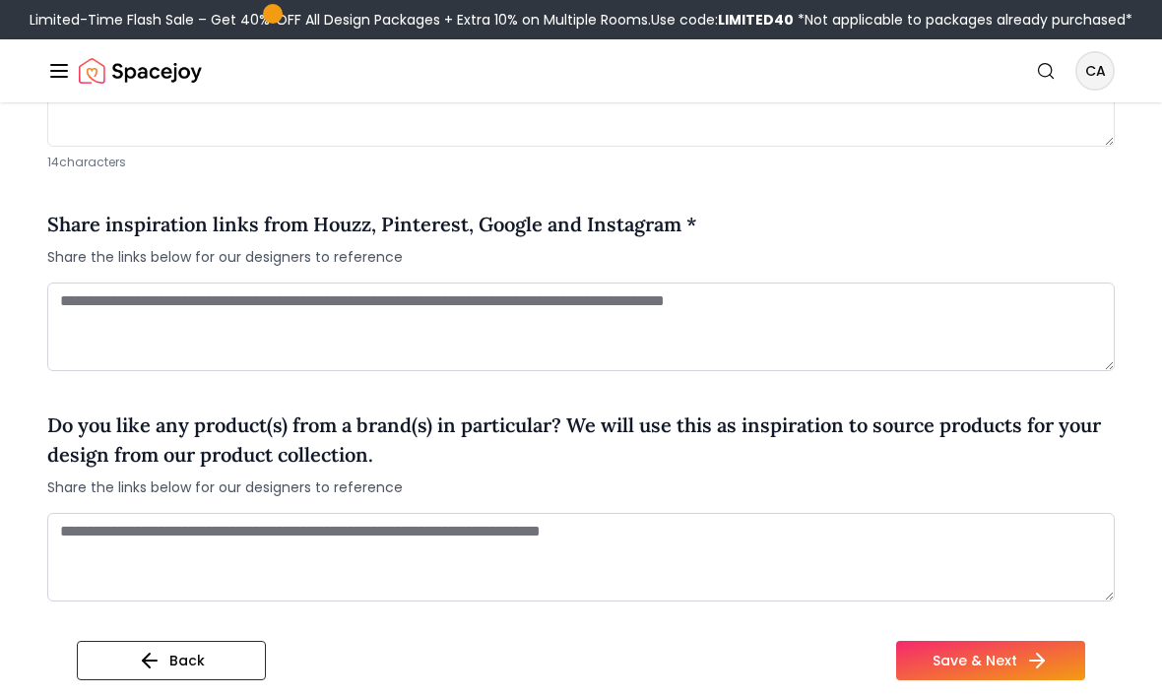
scroll to position [1497, 0]
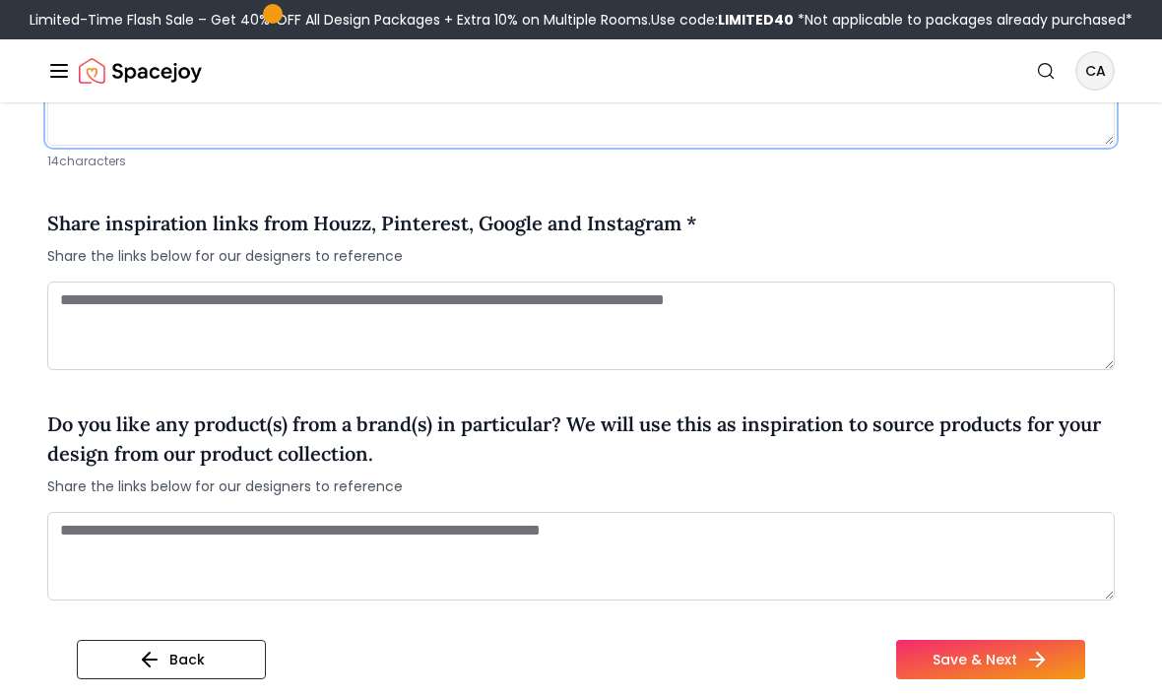
type textarea "**********"
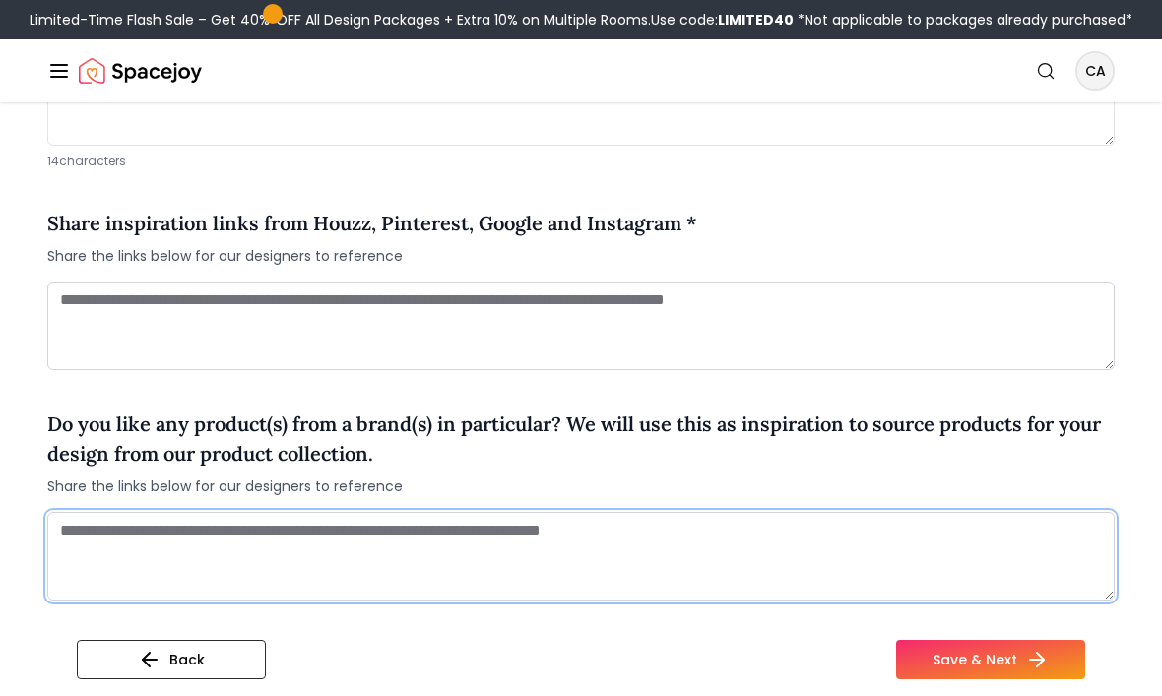
click at [105, 553] on textarea at bounding box center [580, 557] width 1067 height 89
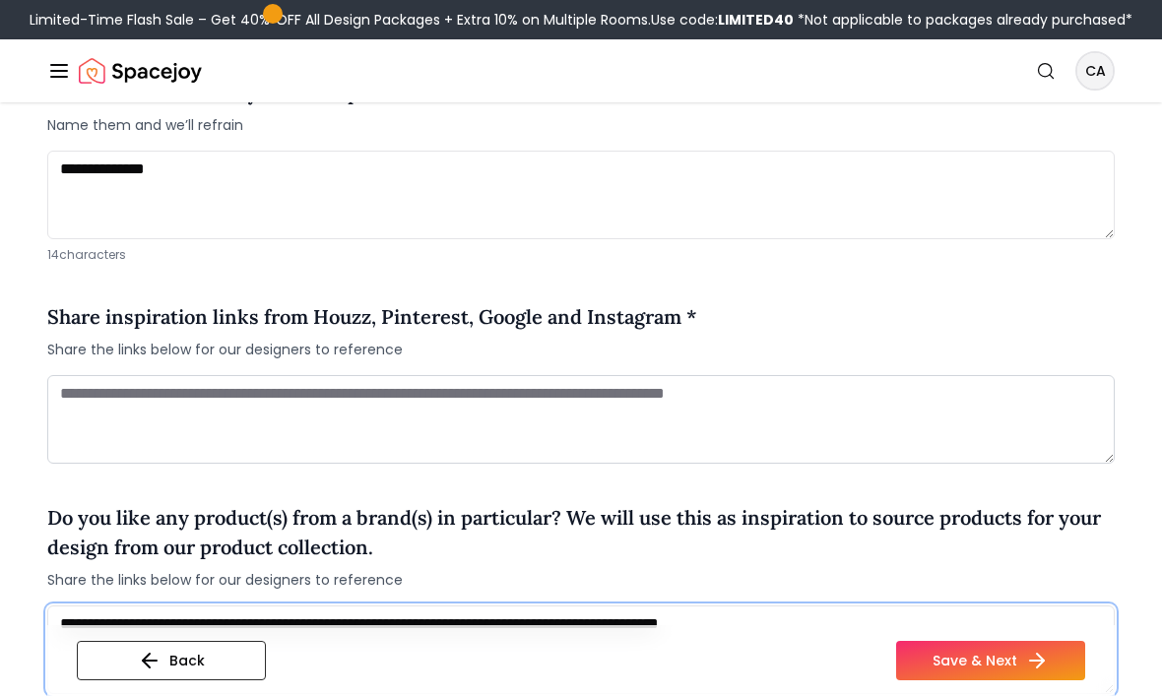
scroll to position [1404, 0]
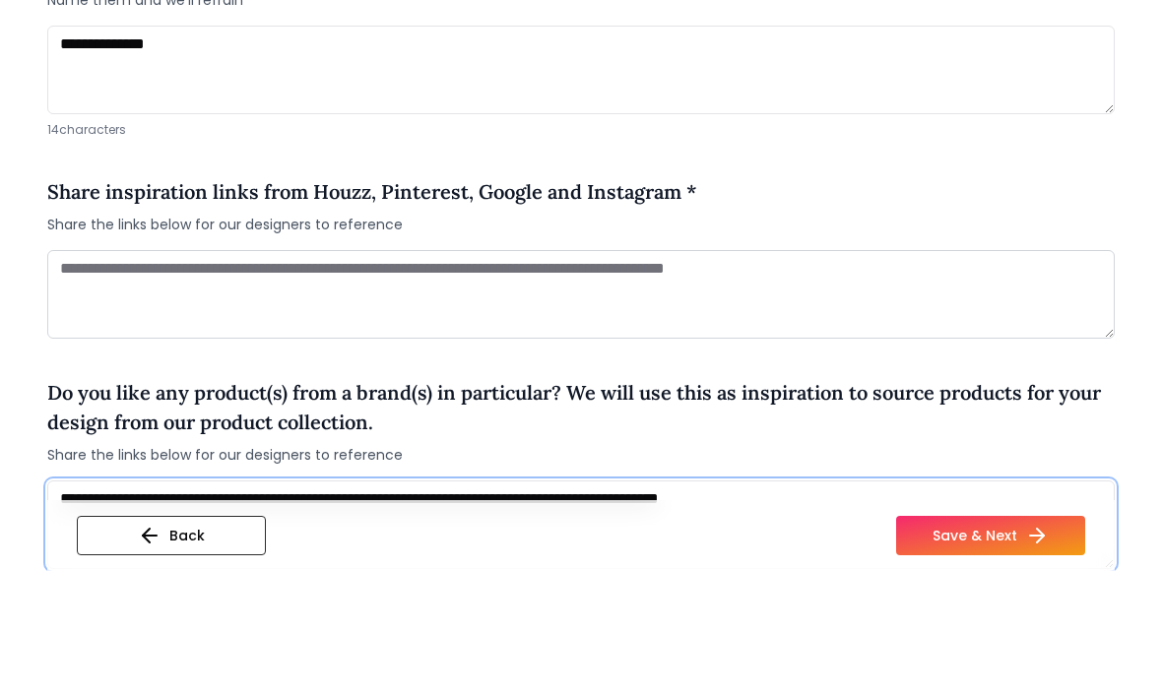
type textarea "**********"
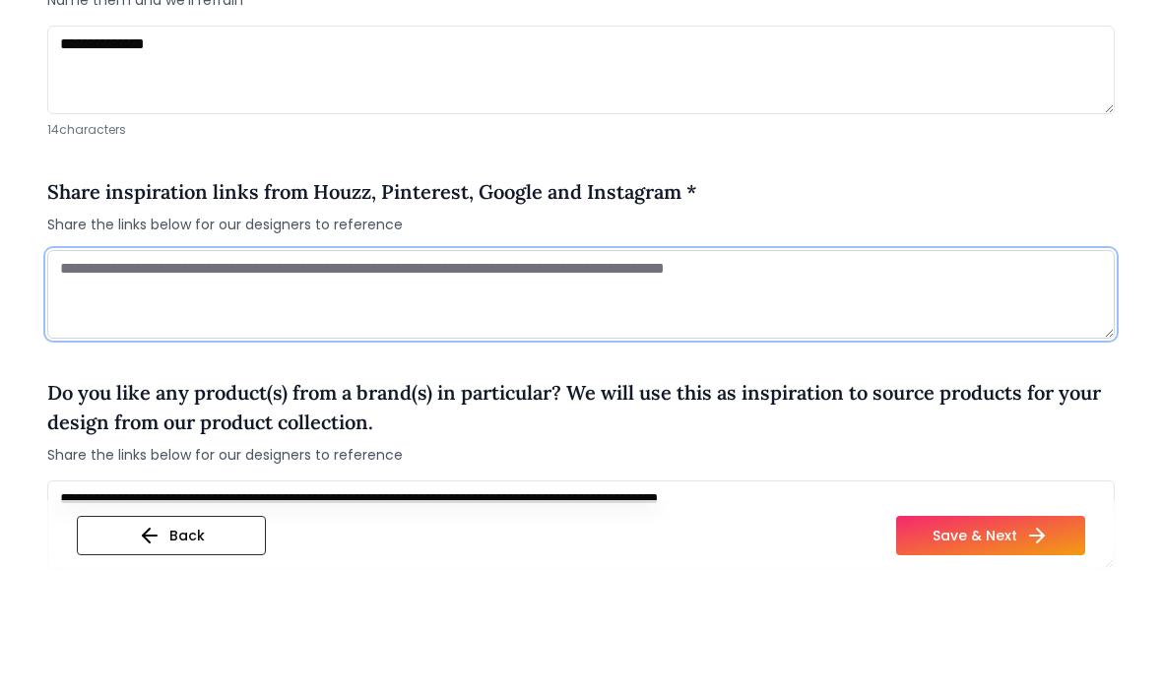
click at [128, 376] on textarea at bounding box center [580, 420] width 1067 height 89
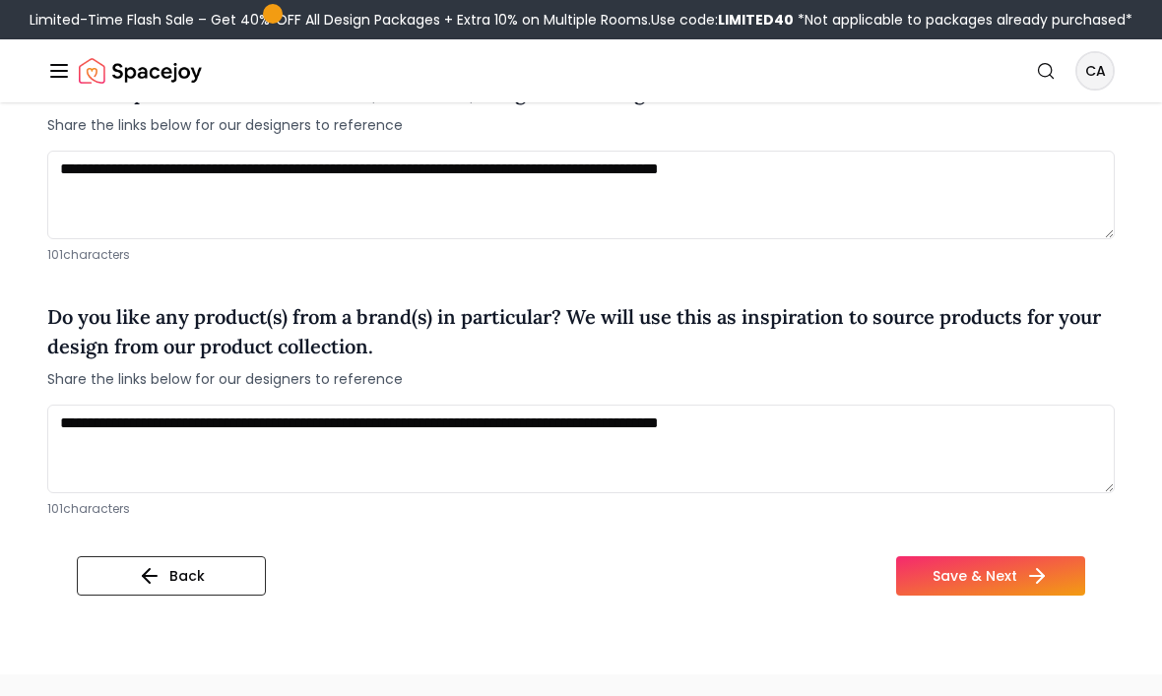
scroll to position [1629, 0]
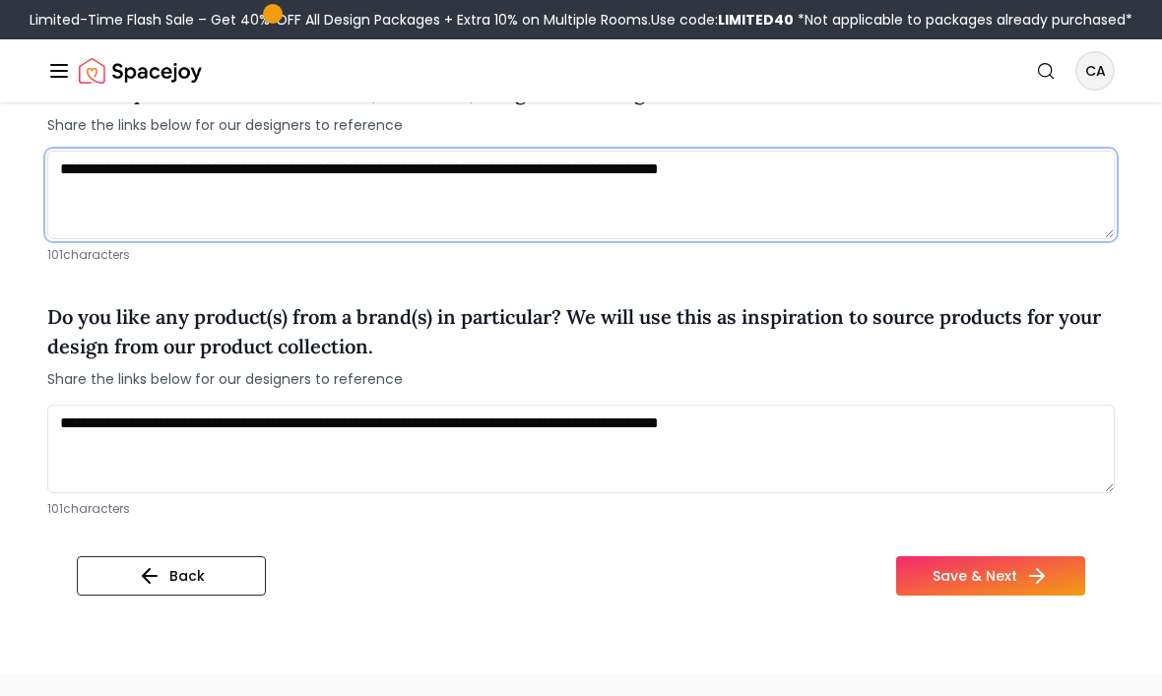
type textarea "**********"
click at [983, 583] on button "Save & Next" at bounding box center [990, 575] width 189 height 39
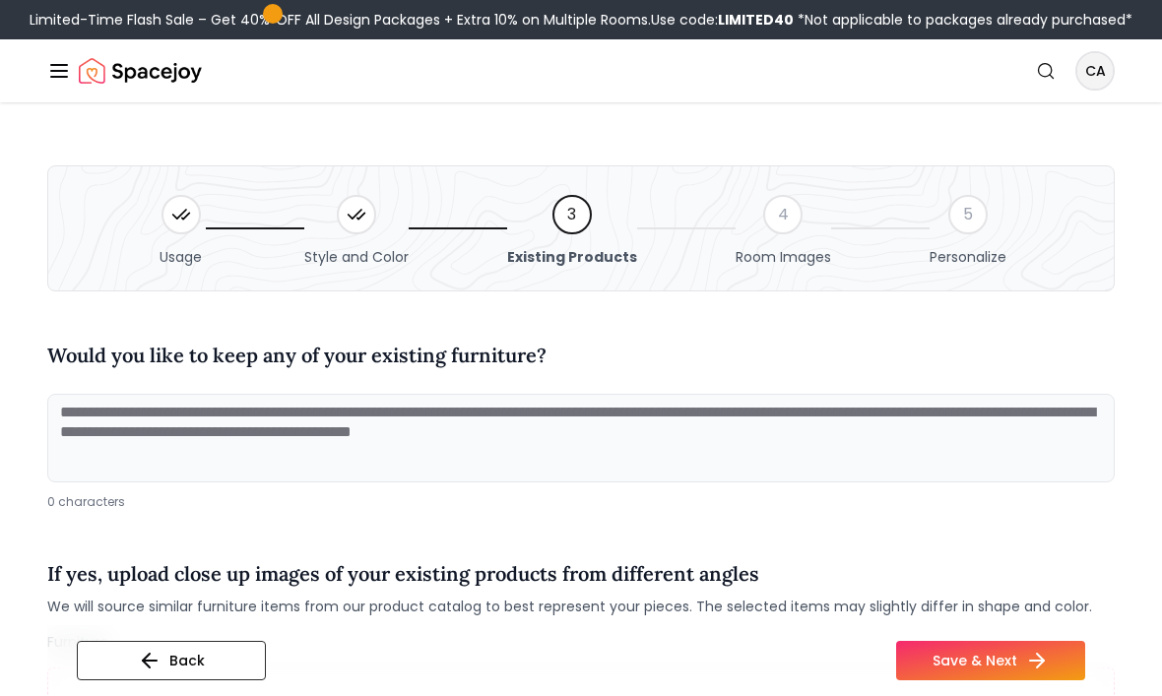
click at [95, 419] on textarea at bounding box center [580, 438] width 1067 height 89
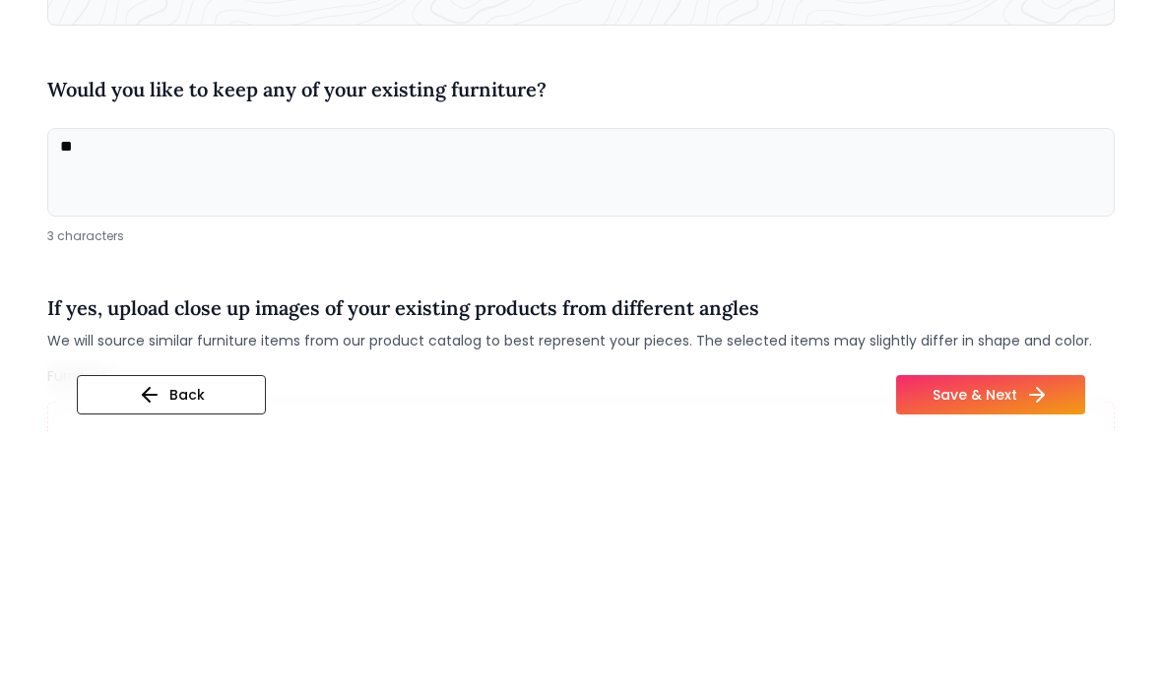
type textarea "*"
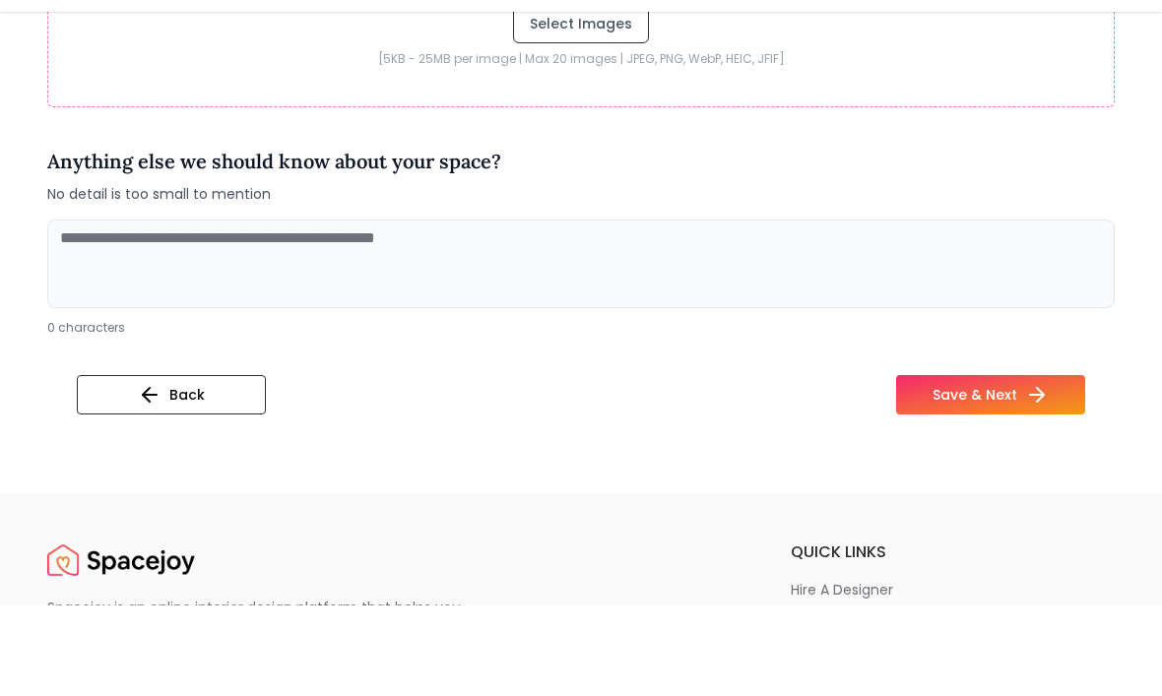
scroll to position [883, 0]
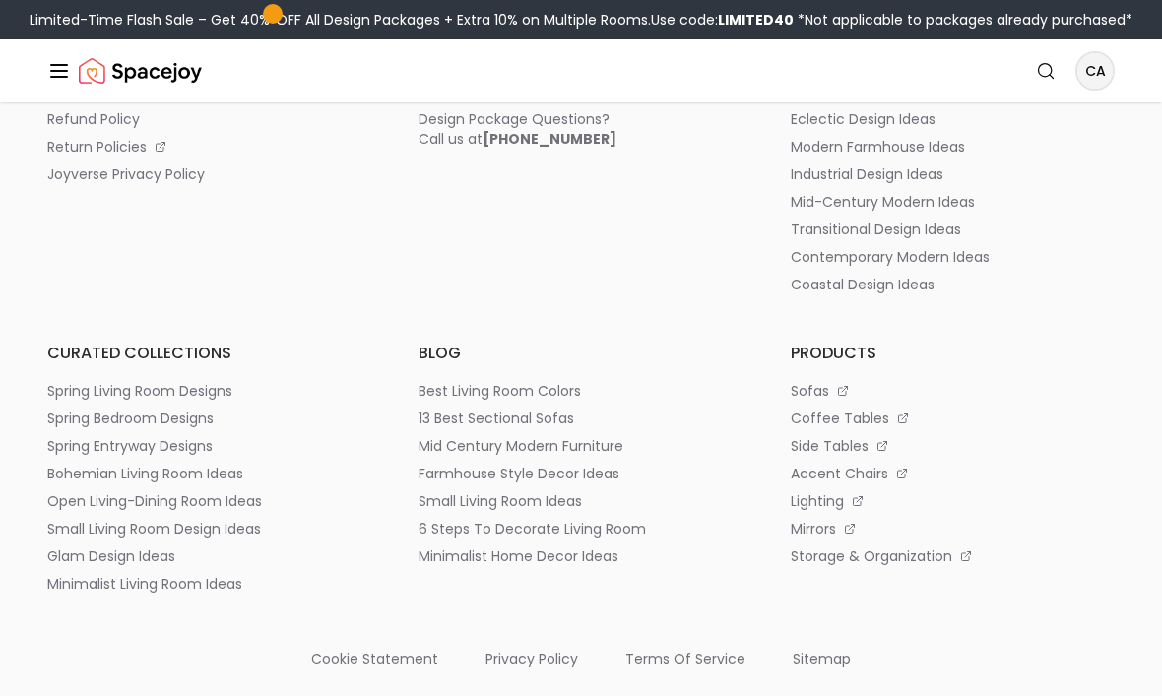
scroll to position [1586, 0]
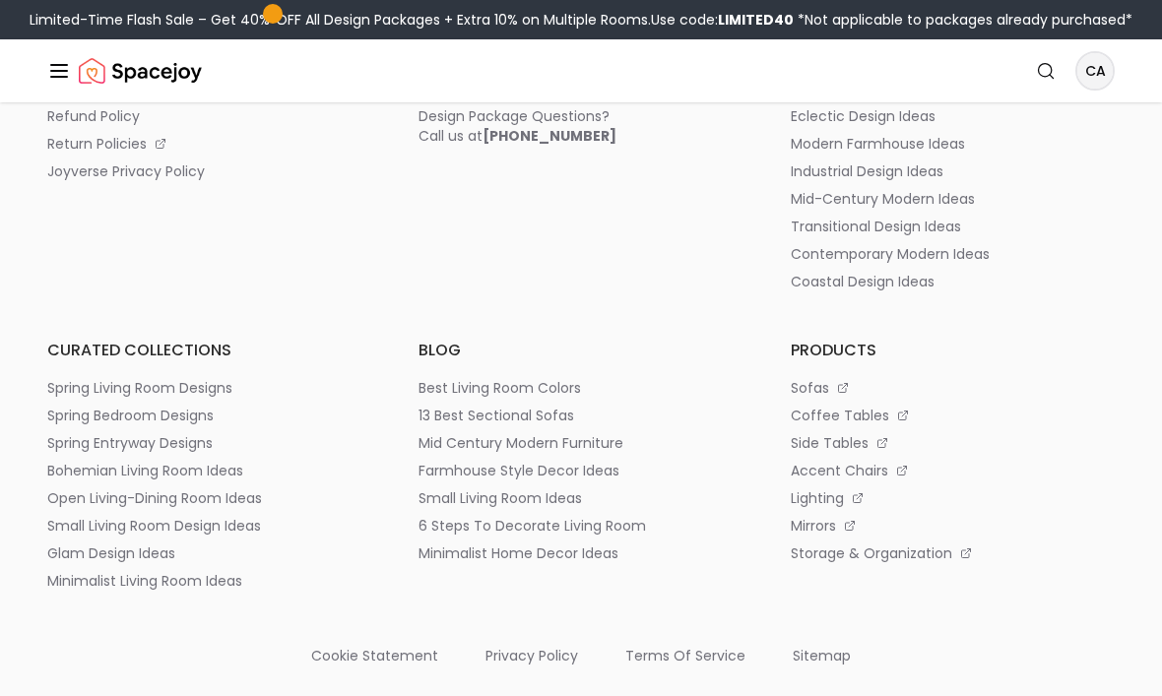
click at [549, 416] on p "13 best sectional sofas" at bounding box center [496, 417] width 156 height 20
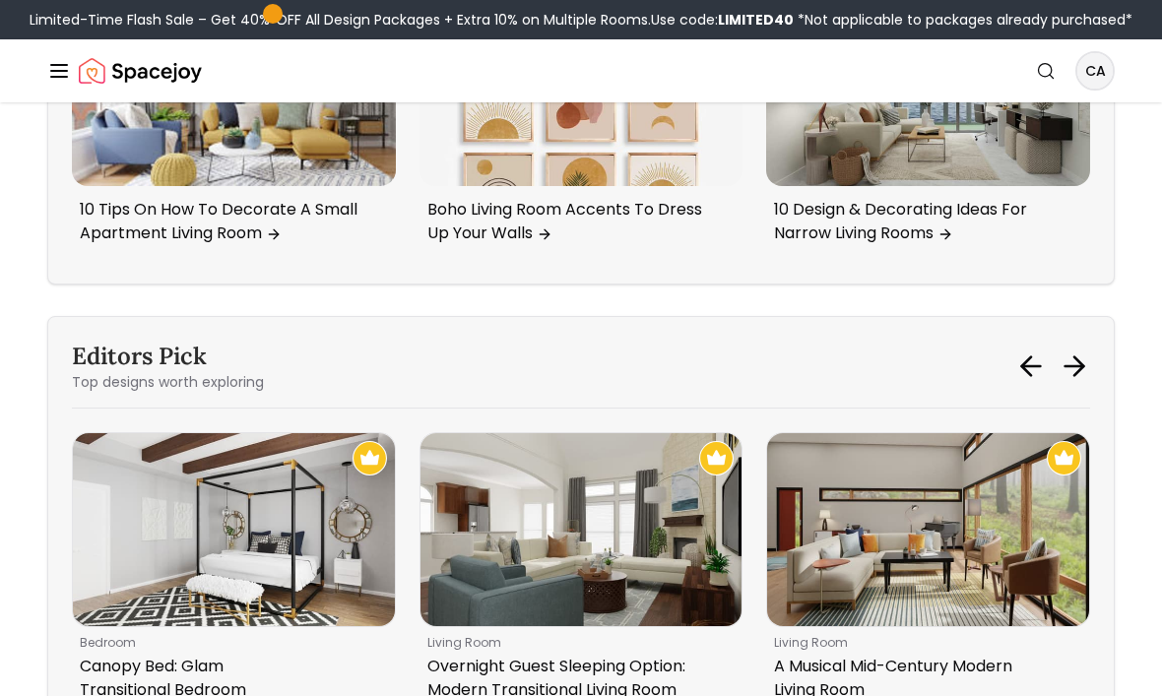
scroll to position [7784, 0]
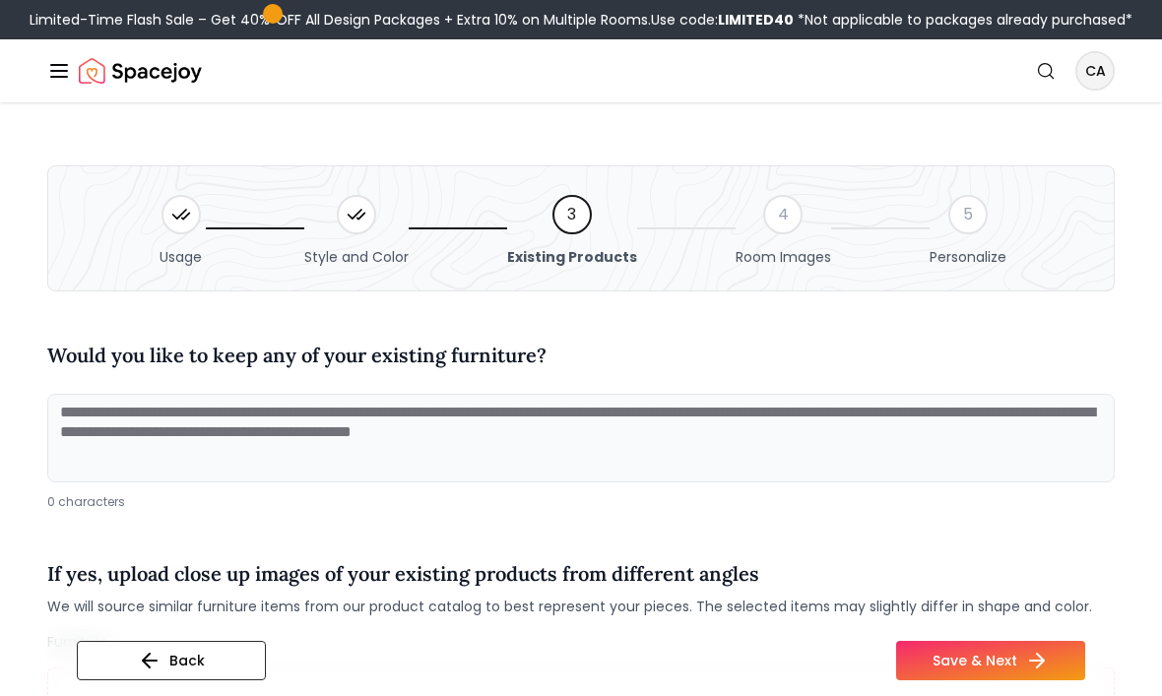
scroll to position [1519, 0]
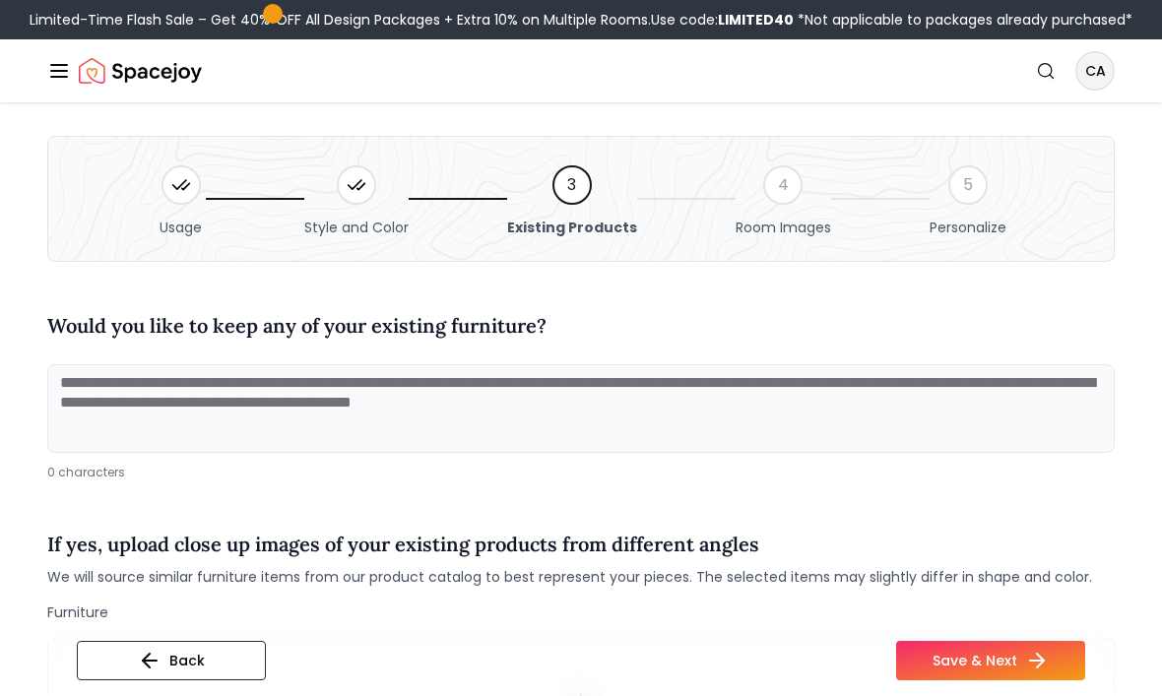
scroll to position [32, 0]
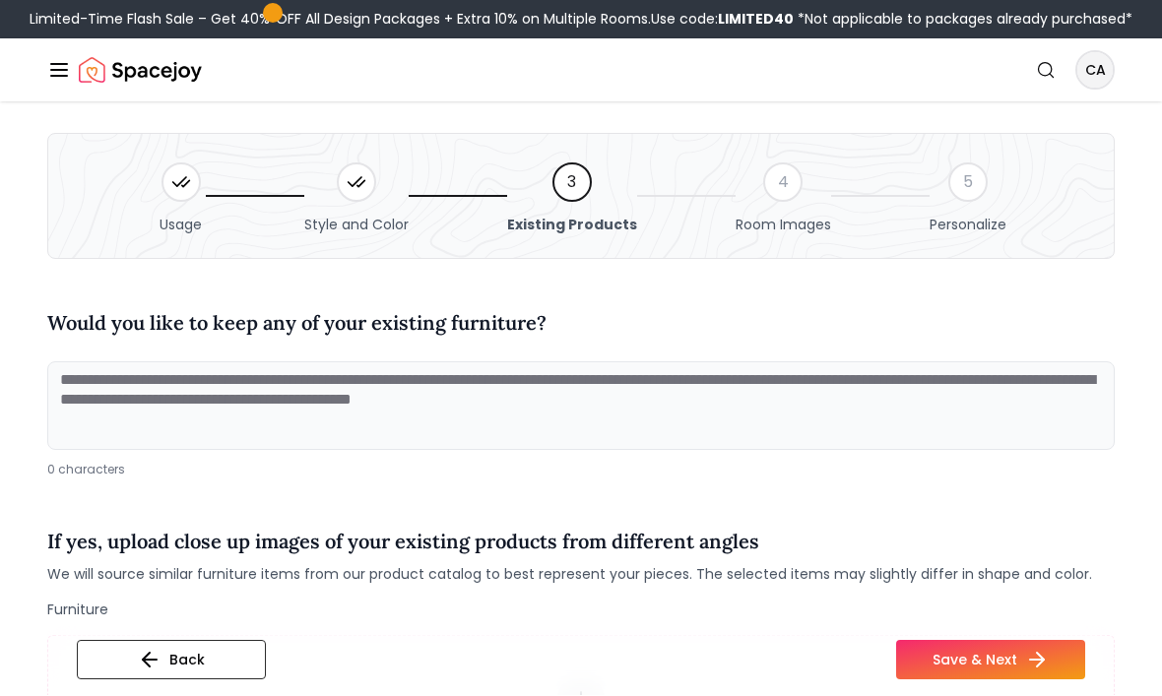
click at [512, 394] on textarea at bounding box center [580, 406] width 1067 height 89
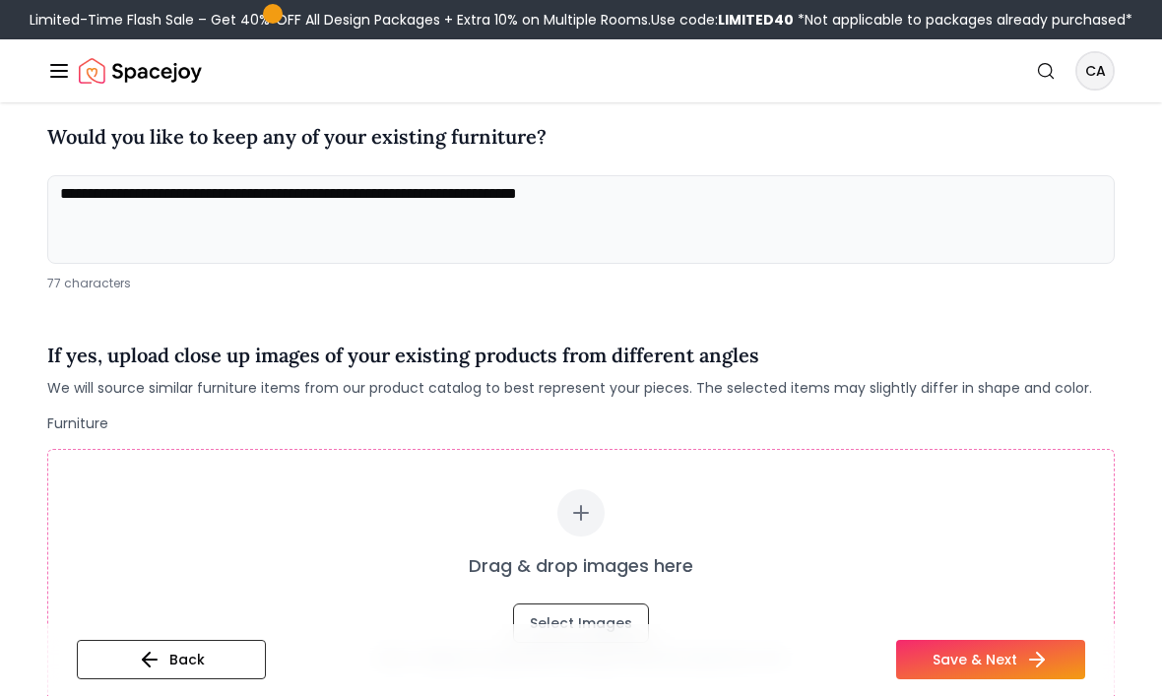
scroll to position [237, 0]
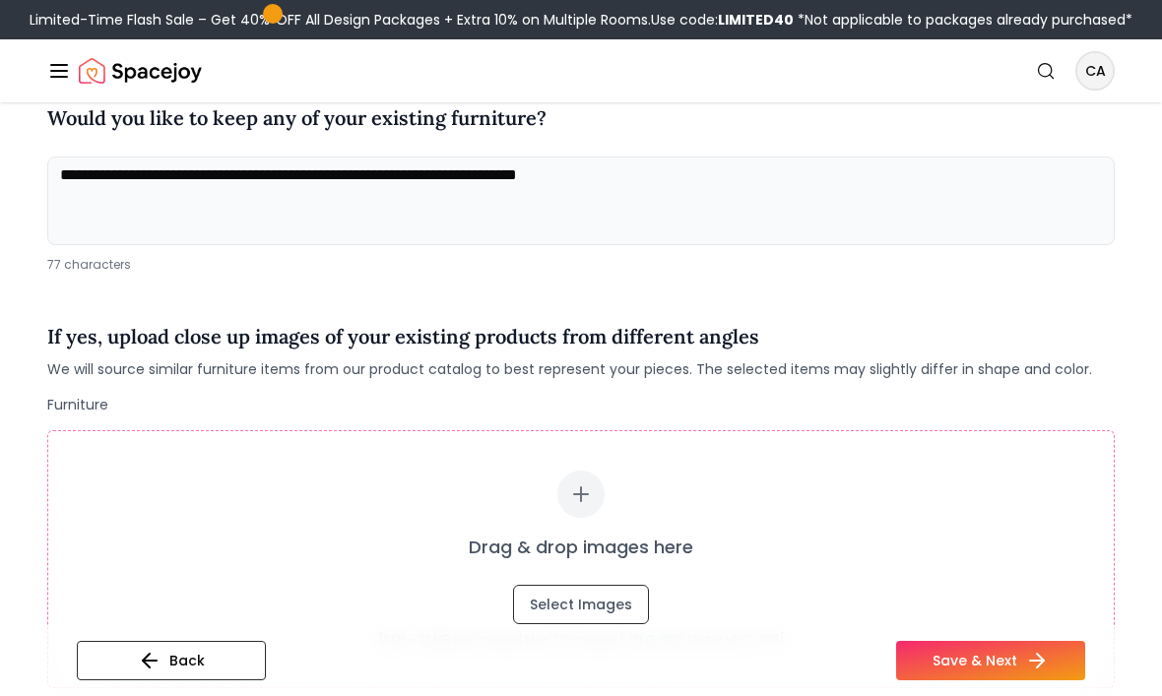
type textarea "**********"
click at [591, 482] on icon at bounding box center [581, 494] width 24 height 24
click at [606, 610] on button "Select Images" at bounding box center [581, 604] width 136 height 39
click at [593, 505] on div at bounding box center [580, 494] width 47 height 47
click at [598, 492] on div at bounding box center [580, 494] width 47 height 47
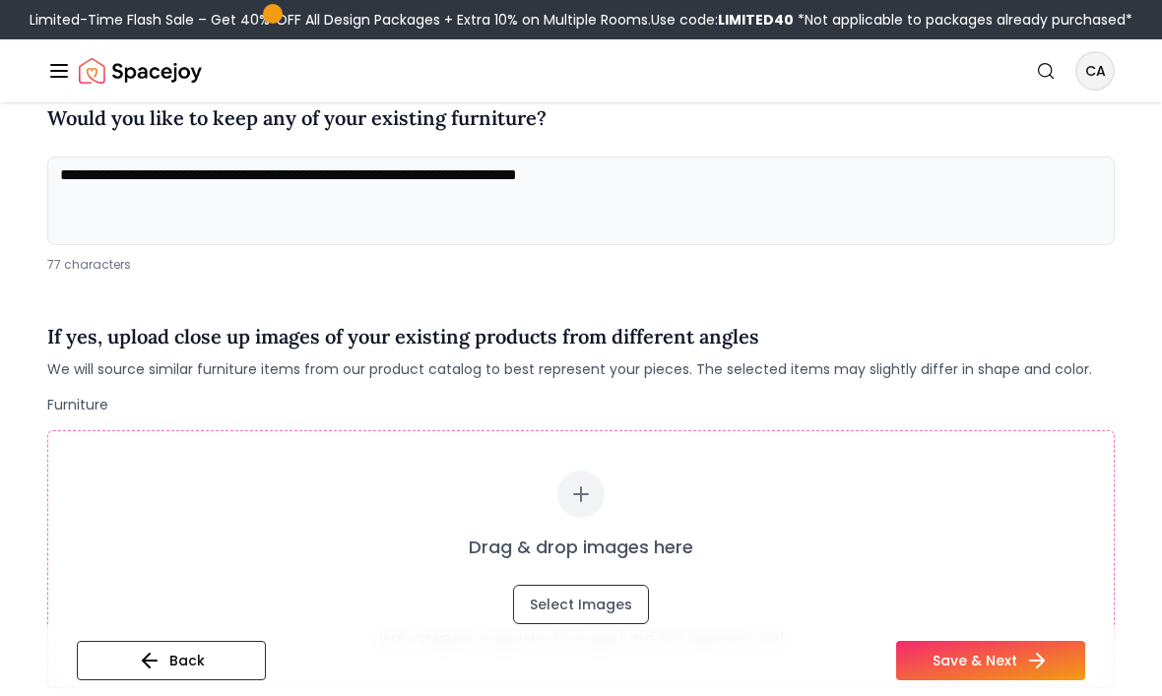
click at [121, 493] on div "Drag & drop images here Select Images" at bounding box center [581, 548] width 986 height 154
click at [117, 479] on div "Drag & drop images here Select Images" at bounding box center [581, 548] width 986 height 154
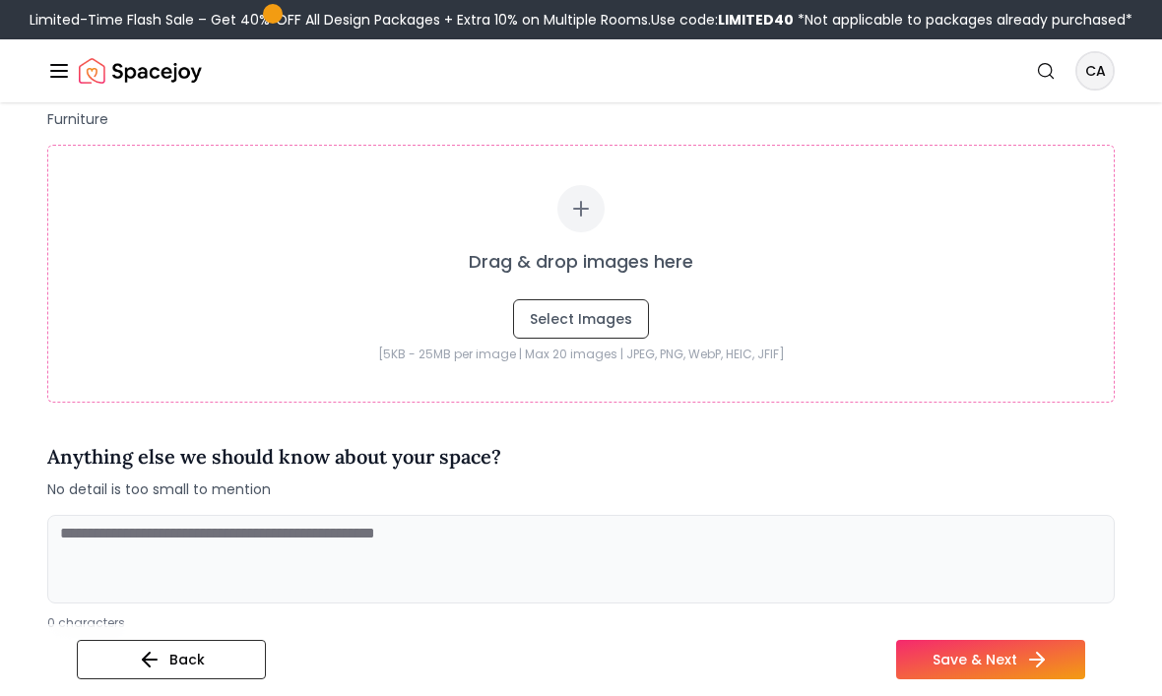
scroll to position [526, 0]
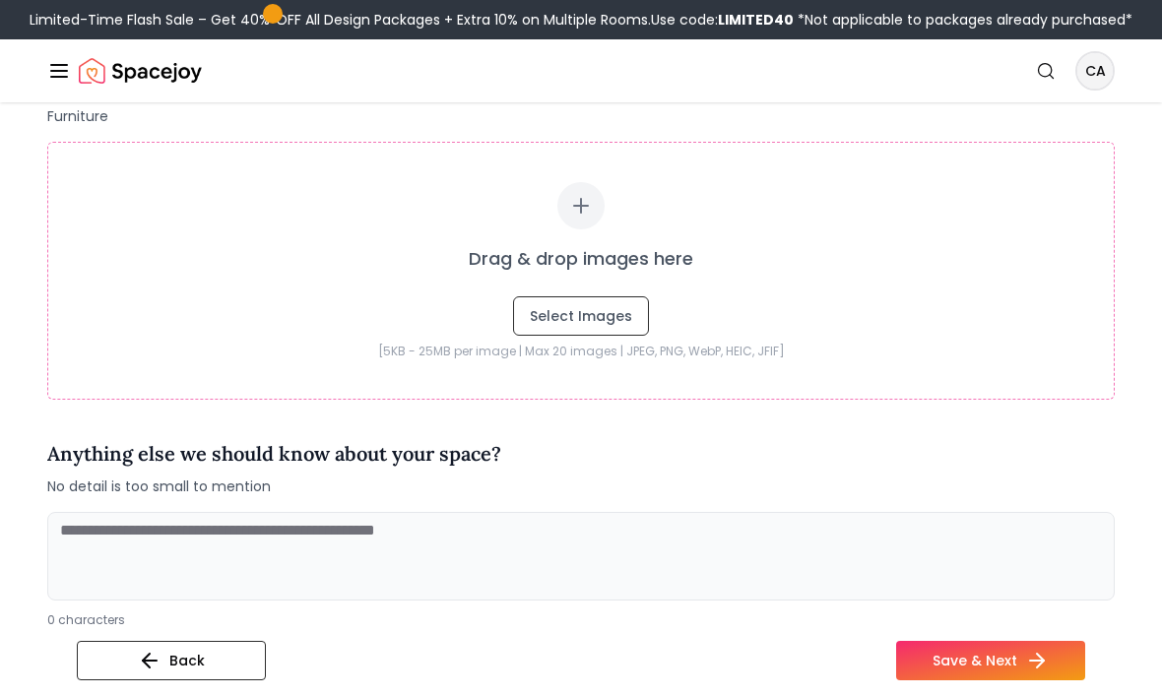
click at [106, 569] on textarea at bounding box center [580, 556] width 1067 height 89
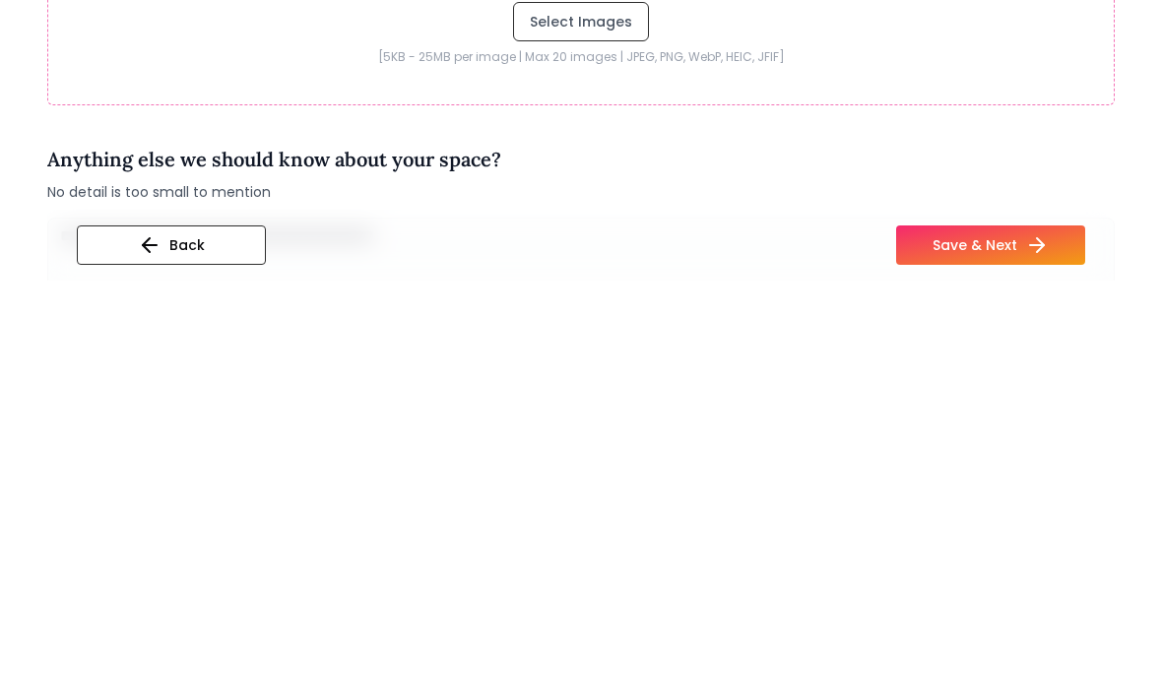
scroll to position [406, 0]
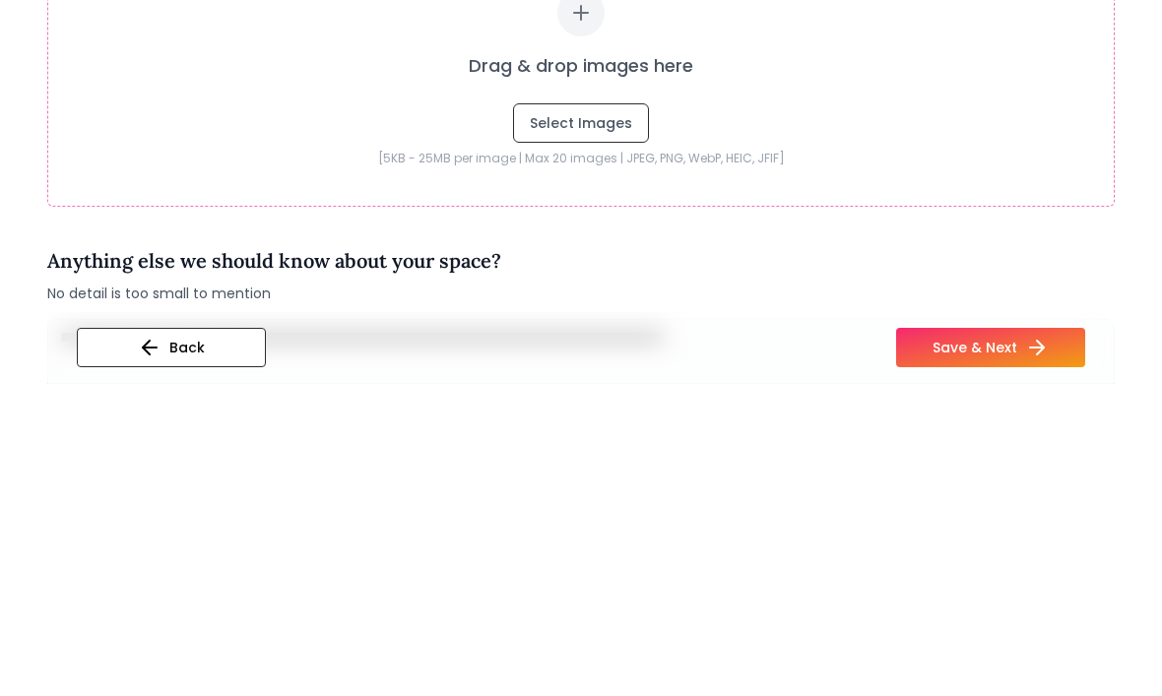
type textarea "**********"
click at [601, 416] on button "Select Images" at bounding box center [581, 435] width 136 height 39
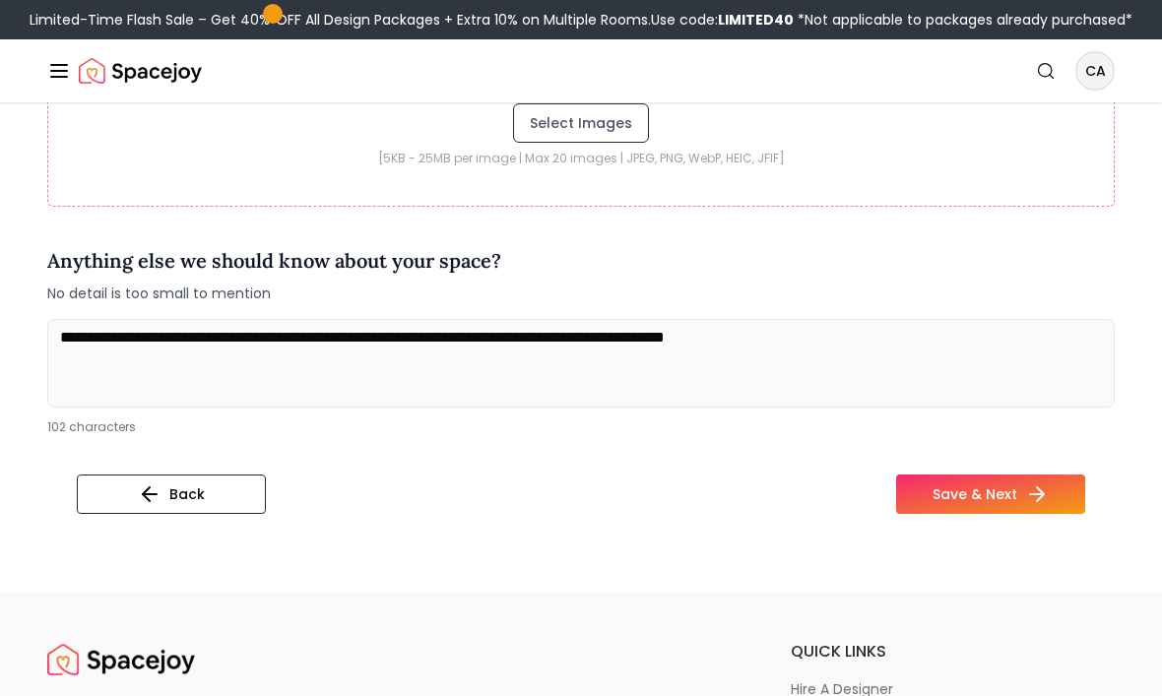
click at [1007, 511] on button "Save & Next" at bounding box center [990, 494] width 189 height 39
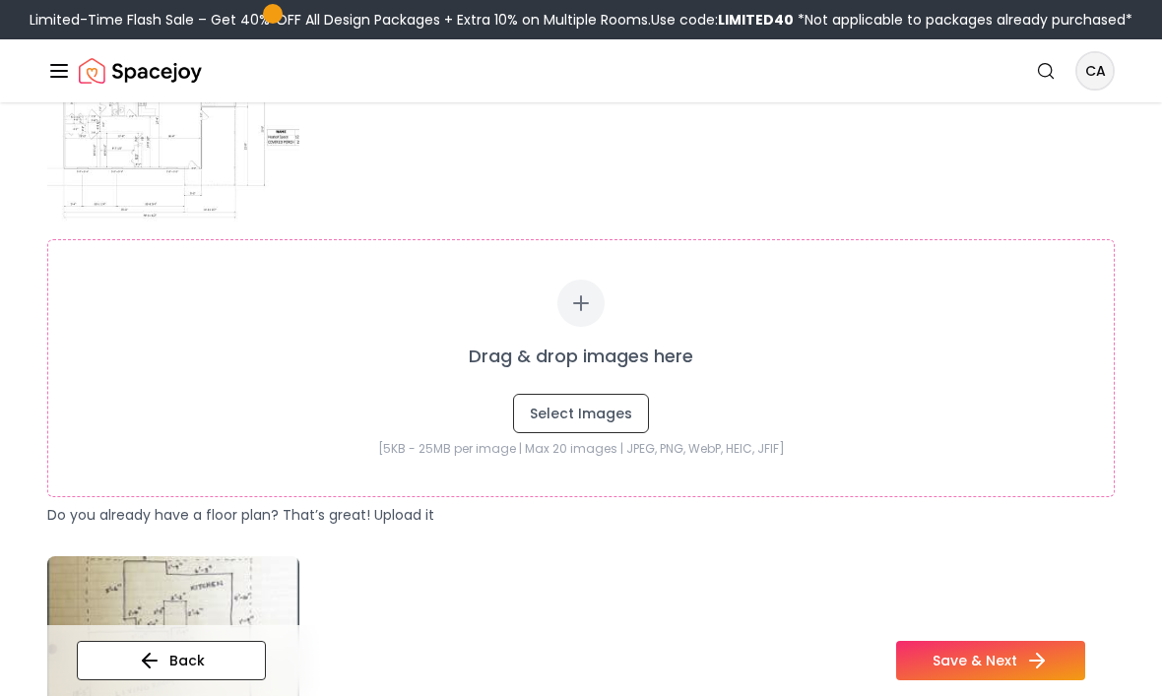
scroll to position [402, 0]
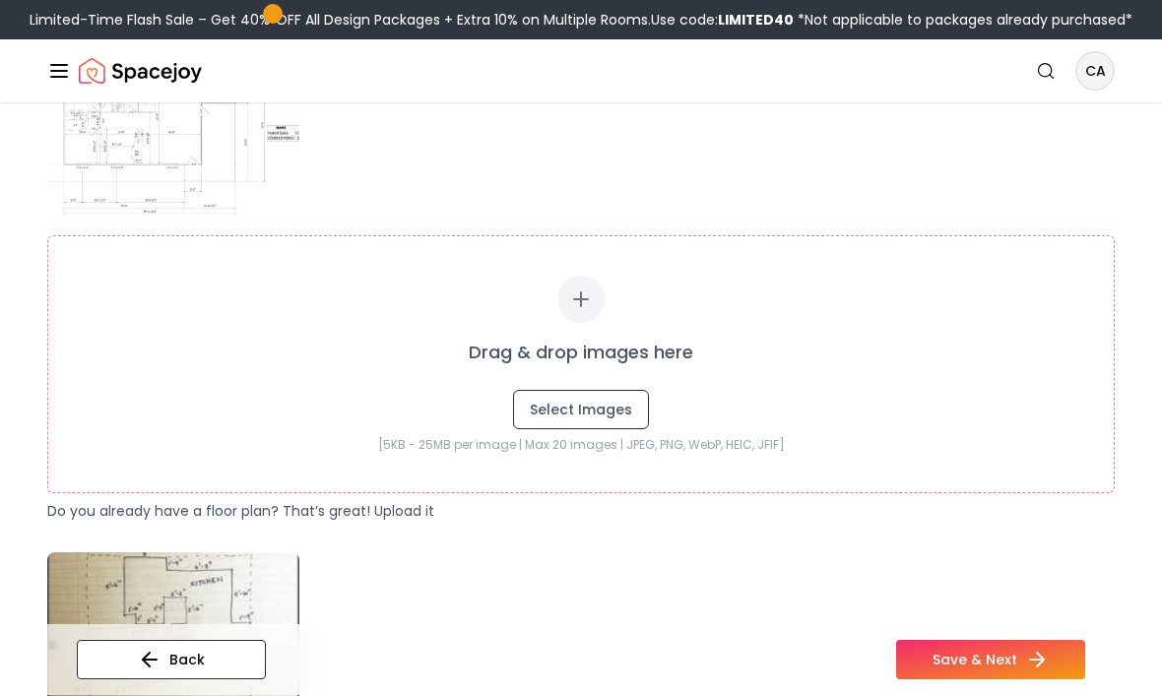
click at [593, 418] on button "Select Images" at bounding box center [581, 410] width 136 height 39
type input "**********"
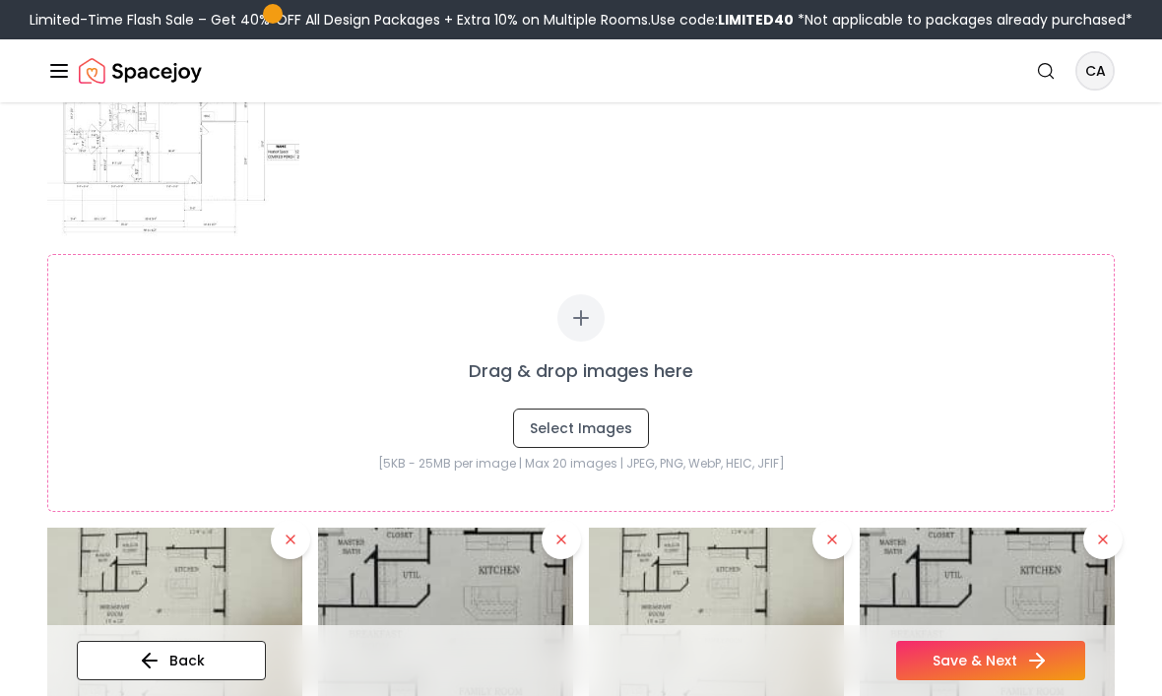
scroll to position [383, 0]
